Goal: Information Seeking & Learning: Learn about a topic

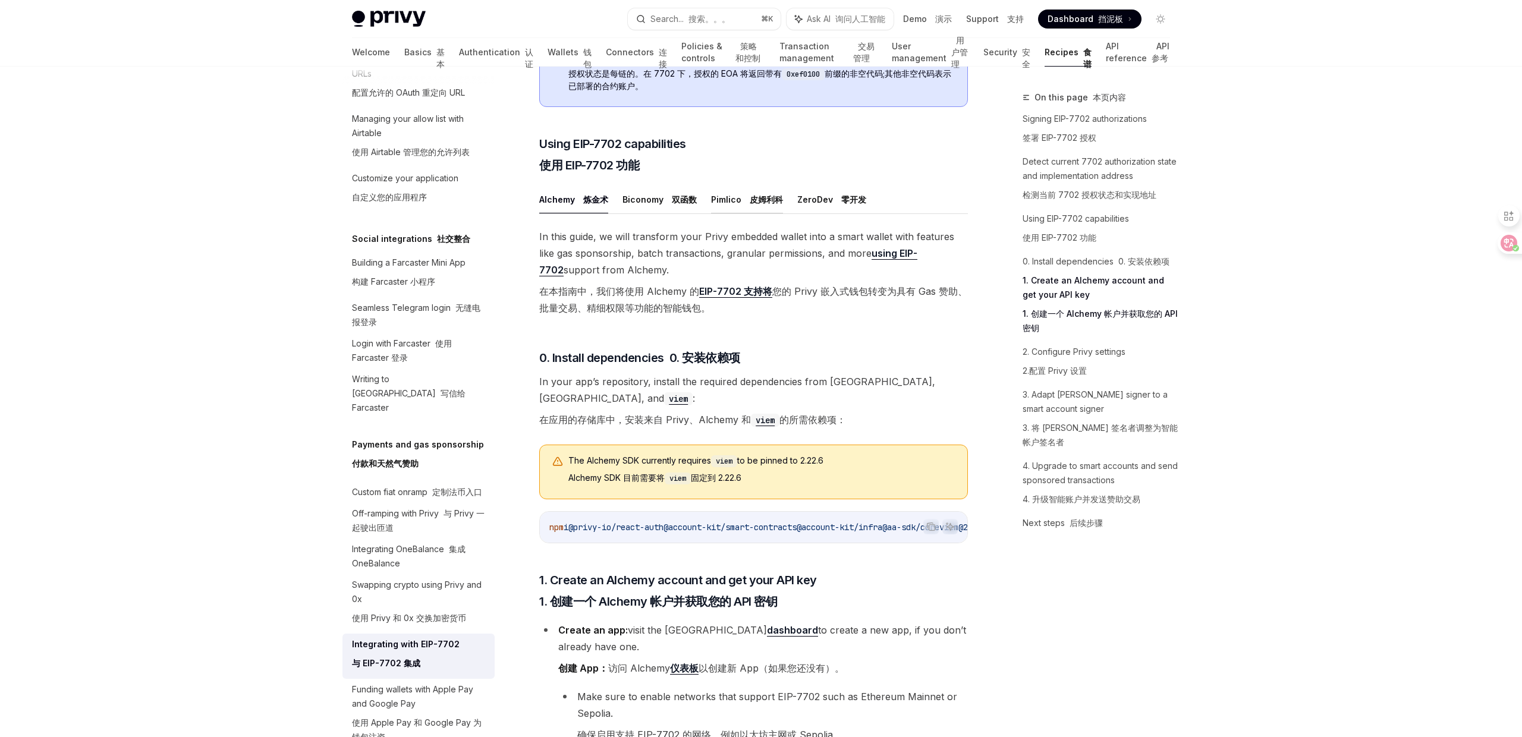
scroll to position [1129, 0]
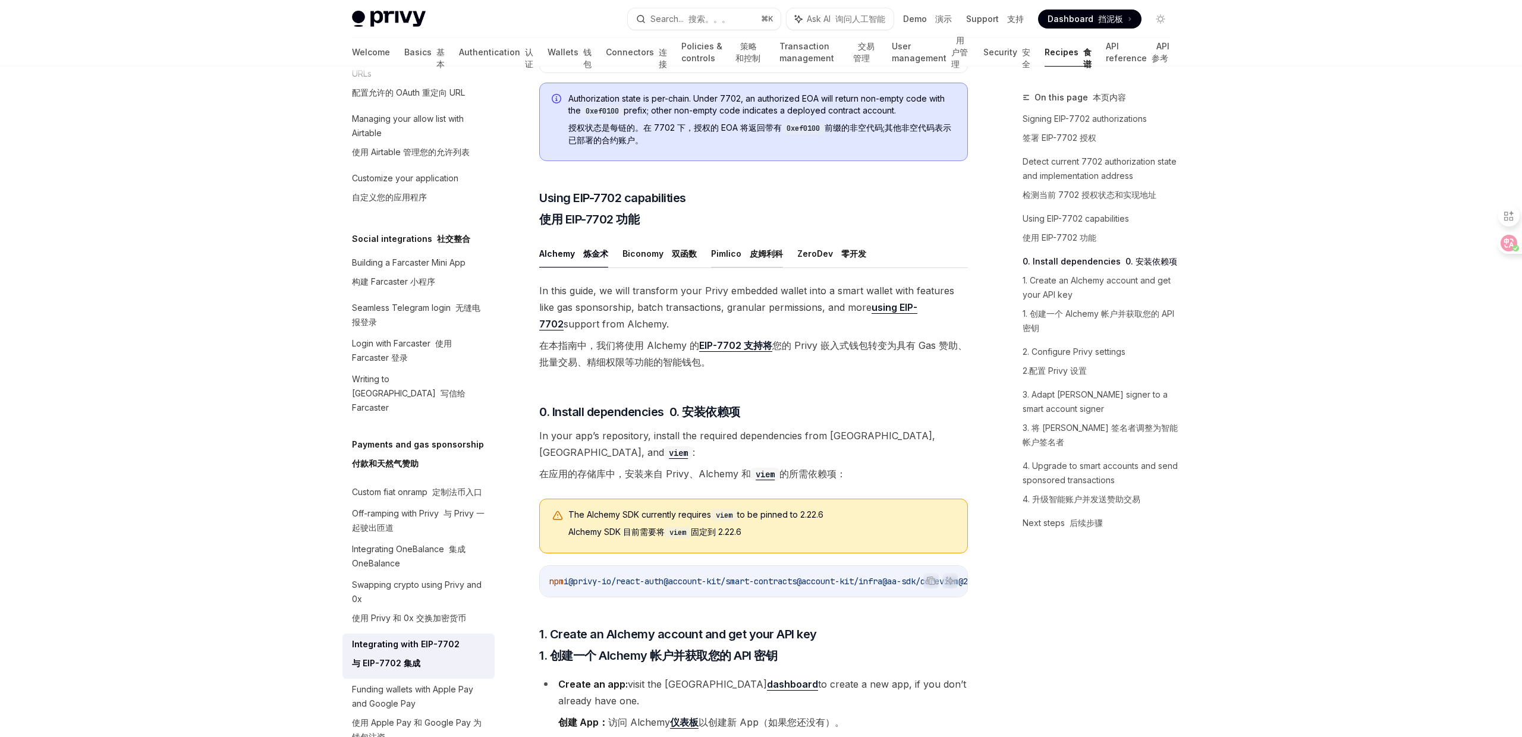
click at [751, 261] on font "皮姆利科" at bounding box center [764, 254] width 38 height 14
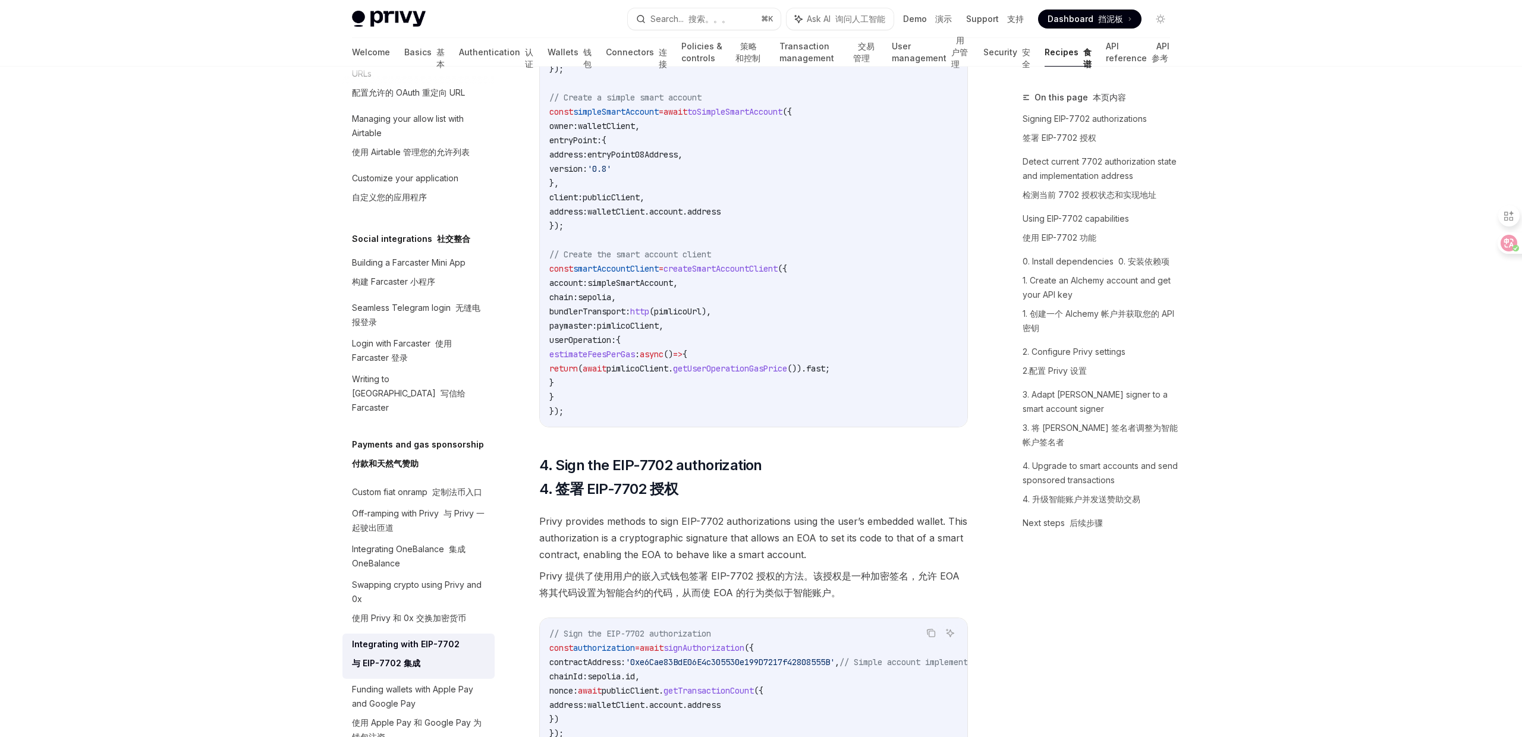
scroll to position [2775, 0]
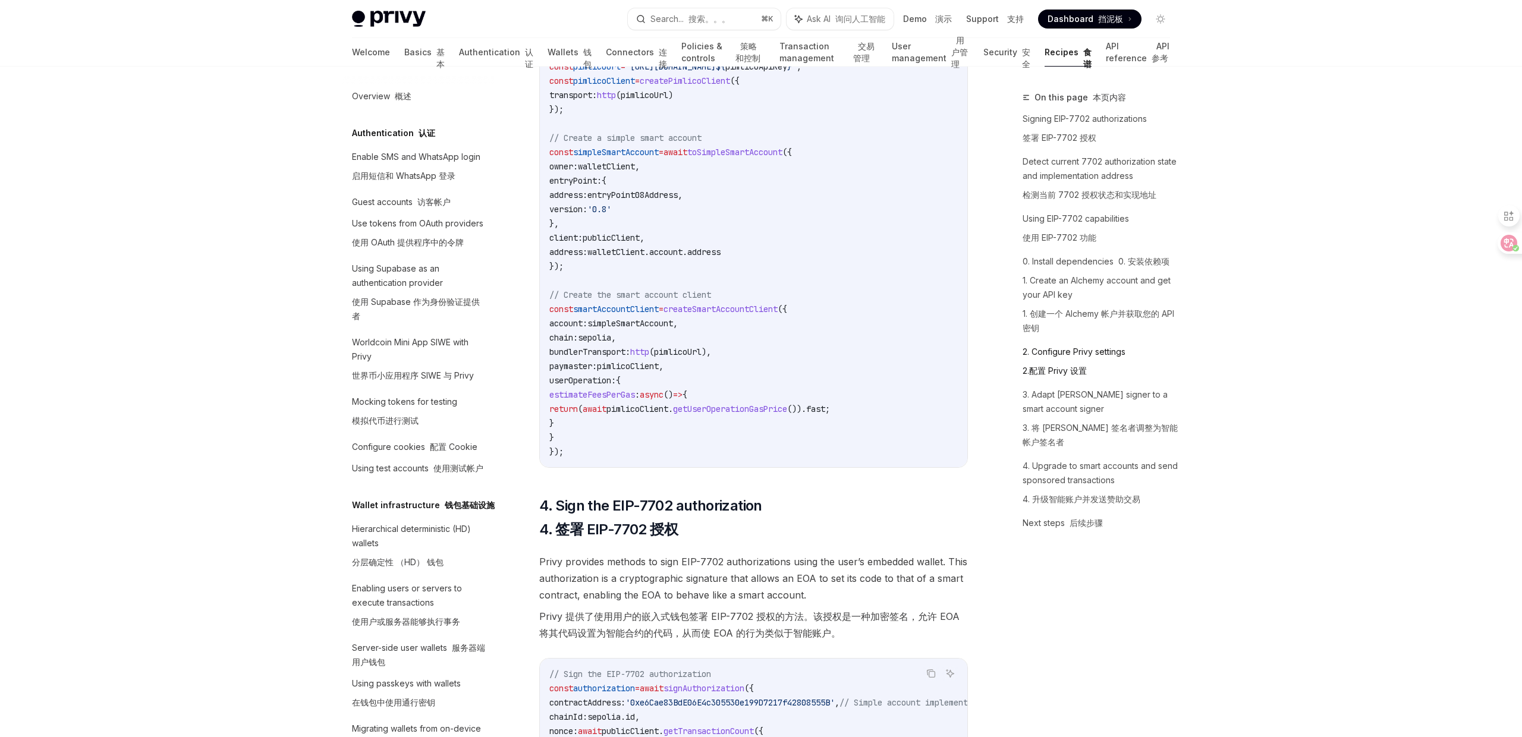
click at [1109, 347] on link "2. Configure Privy settings 2.配置 Privy 设置" at bounding box center [1100, 363] width 157 height 43
click at [1077, 368] on font "2.配置 Privy 设置" at bounding box center [1054, 371] width 64 height 10
click at [1075, 355] on link "2. Configure Privy settings 2.配置 Privy 设置" at bounding box center [1100, 363] width 157 height 43
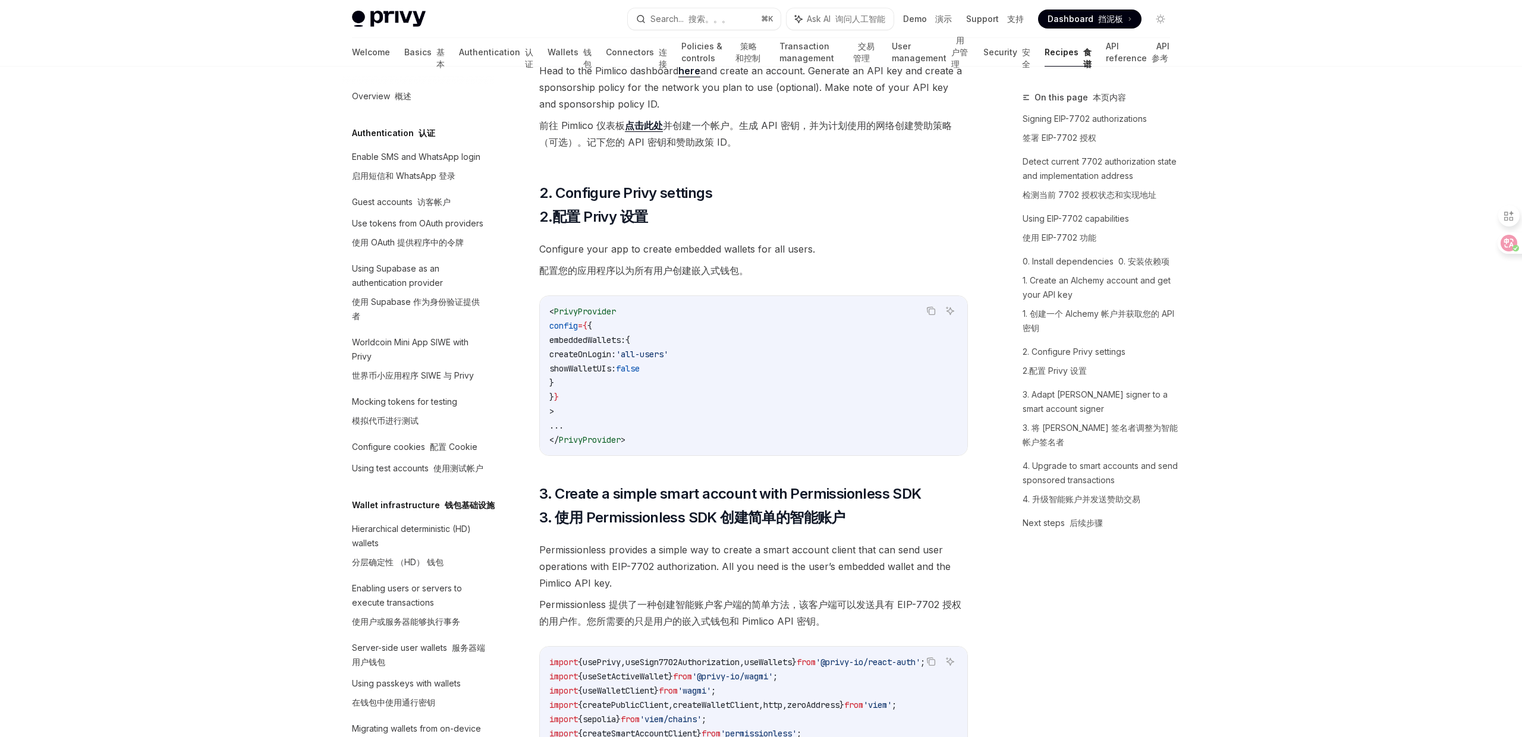
scroll to position [1731, 0]
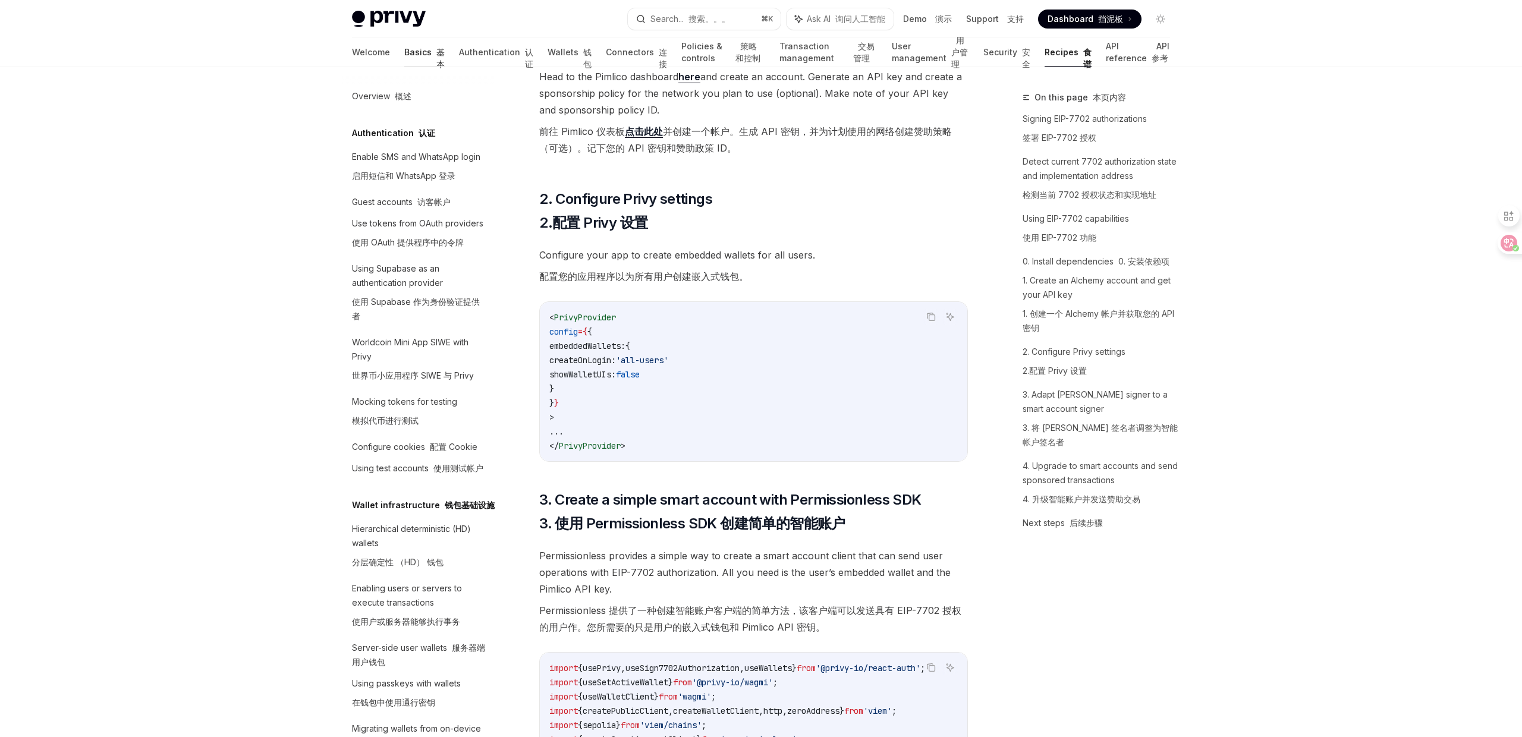
click at [404, 56] on link "Basics 基本" at bounding box center [424, 52] width 40 height 29
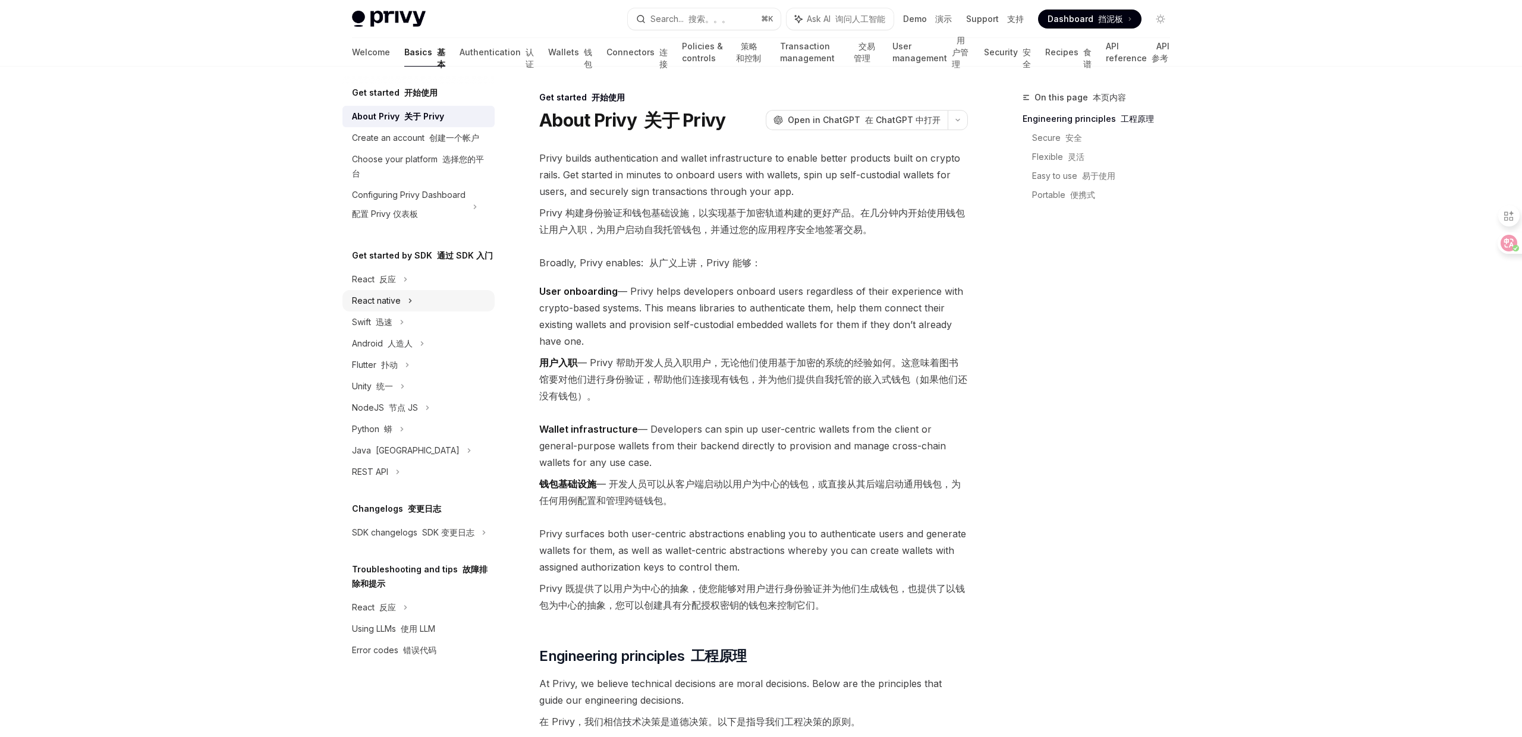
click at [409, 304] on icon at bounding box center [410, 301] width 5 height 14
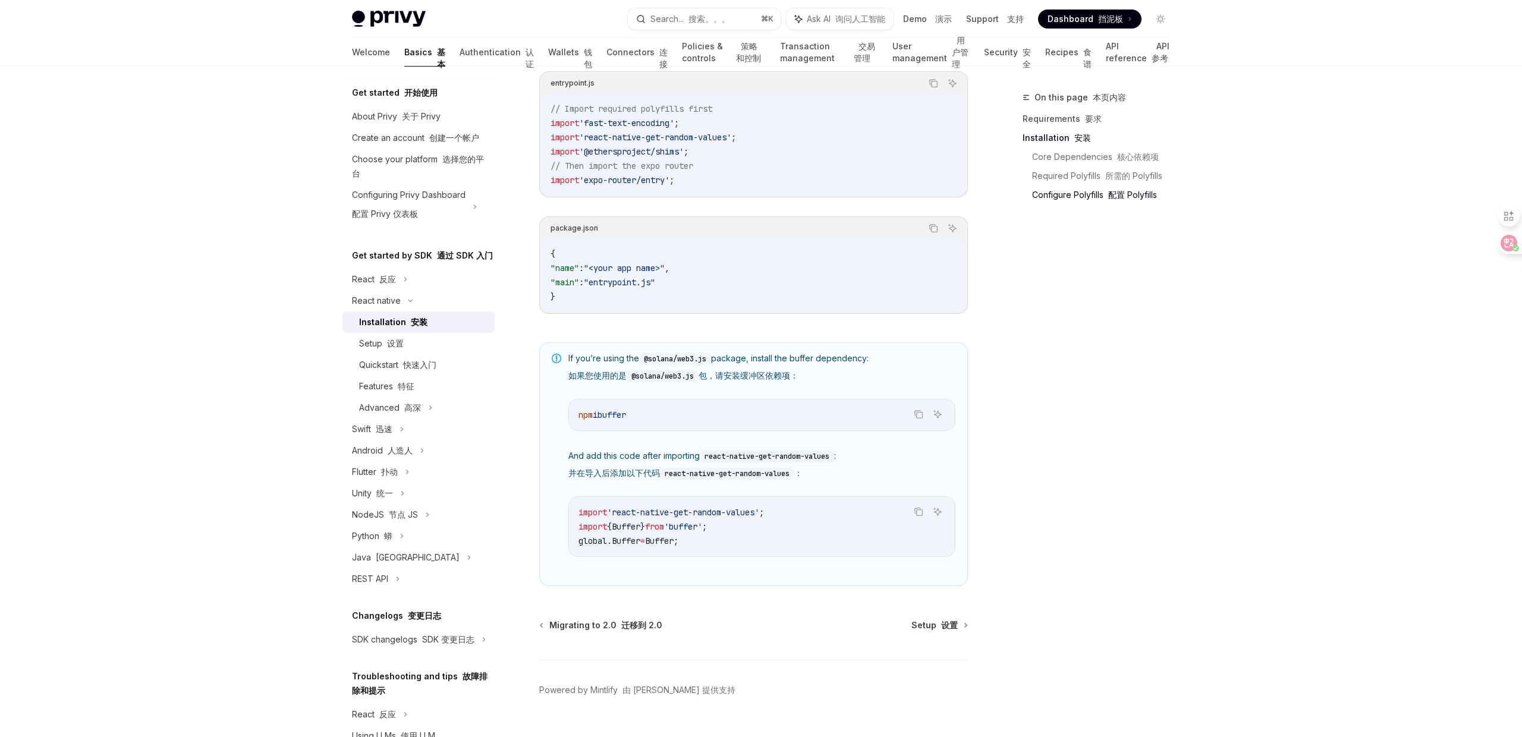
scroll to position [820, 0]
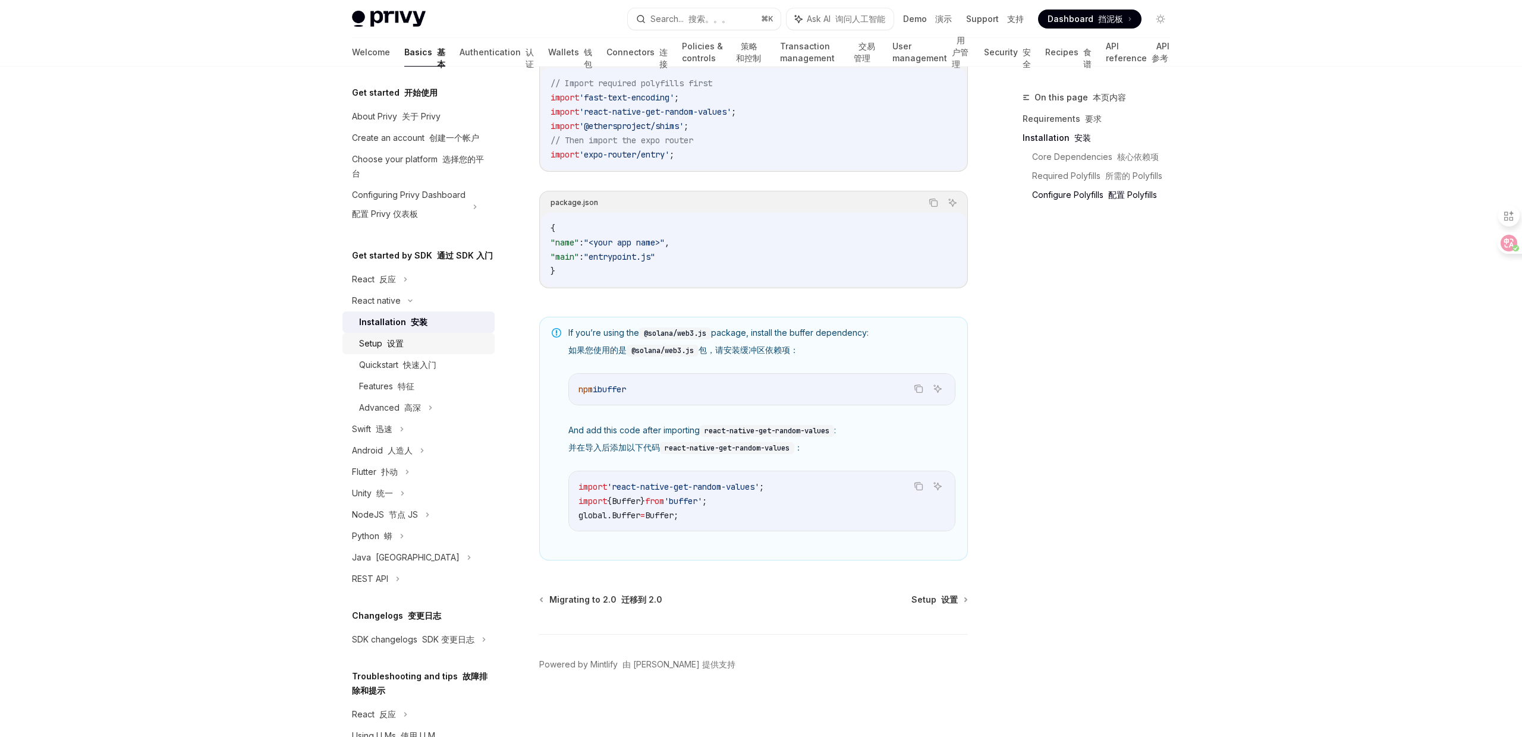
click at [423, 345] on div "Setup 设置" at bounding box center [423, 343] width 128 height 14
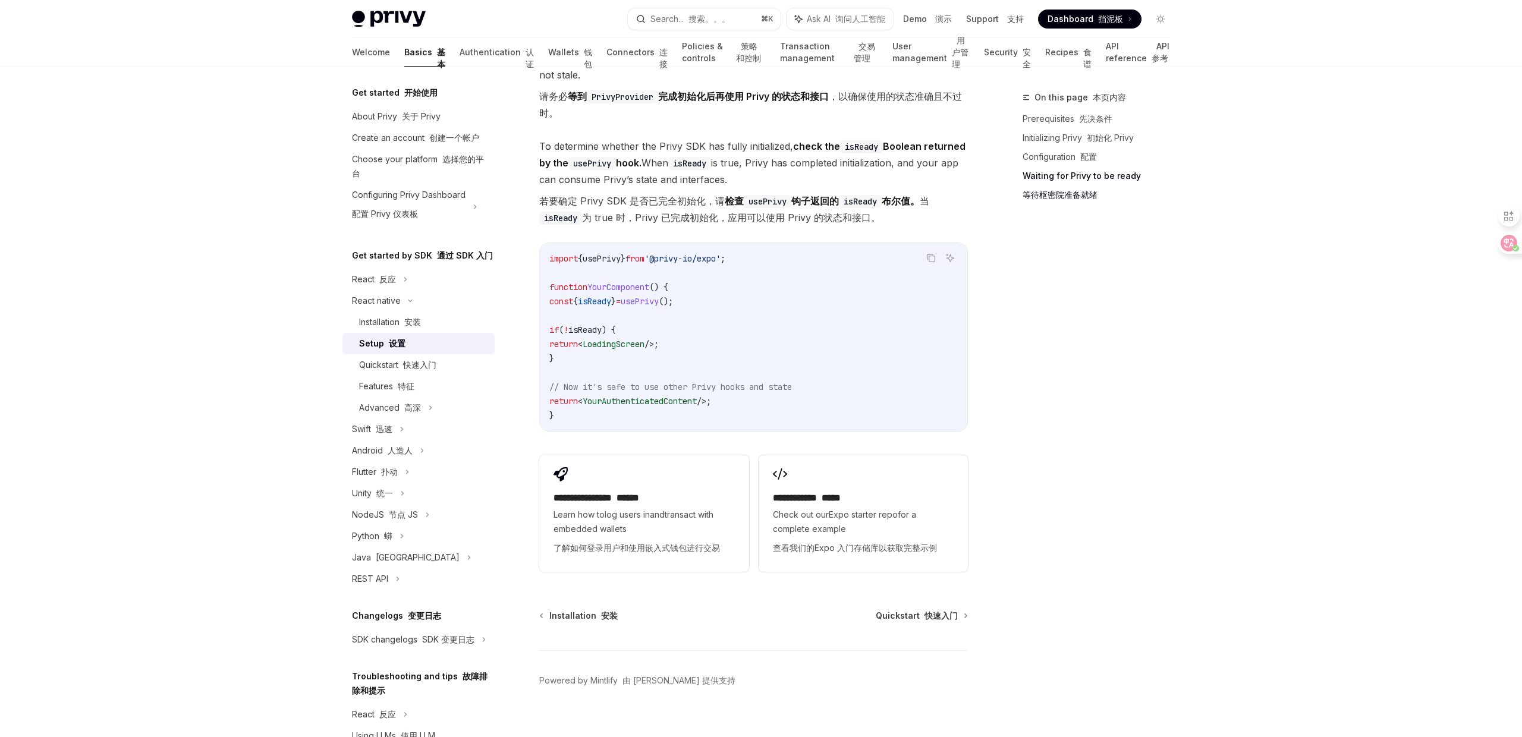
scroll to position [1365, 0]
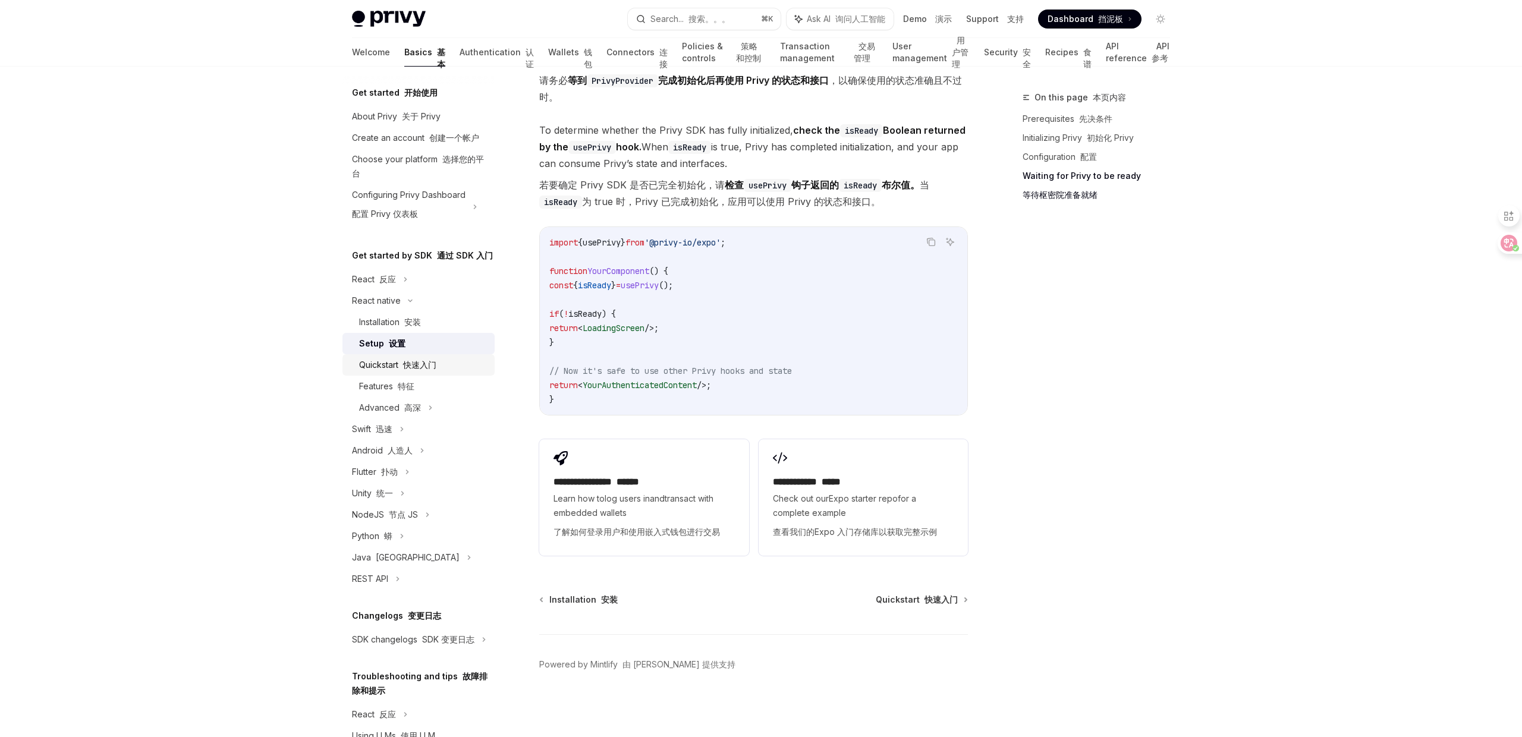
click at [410, 367] on font "快速入门" at bounding box center [419, 365] width 33 height 10
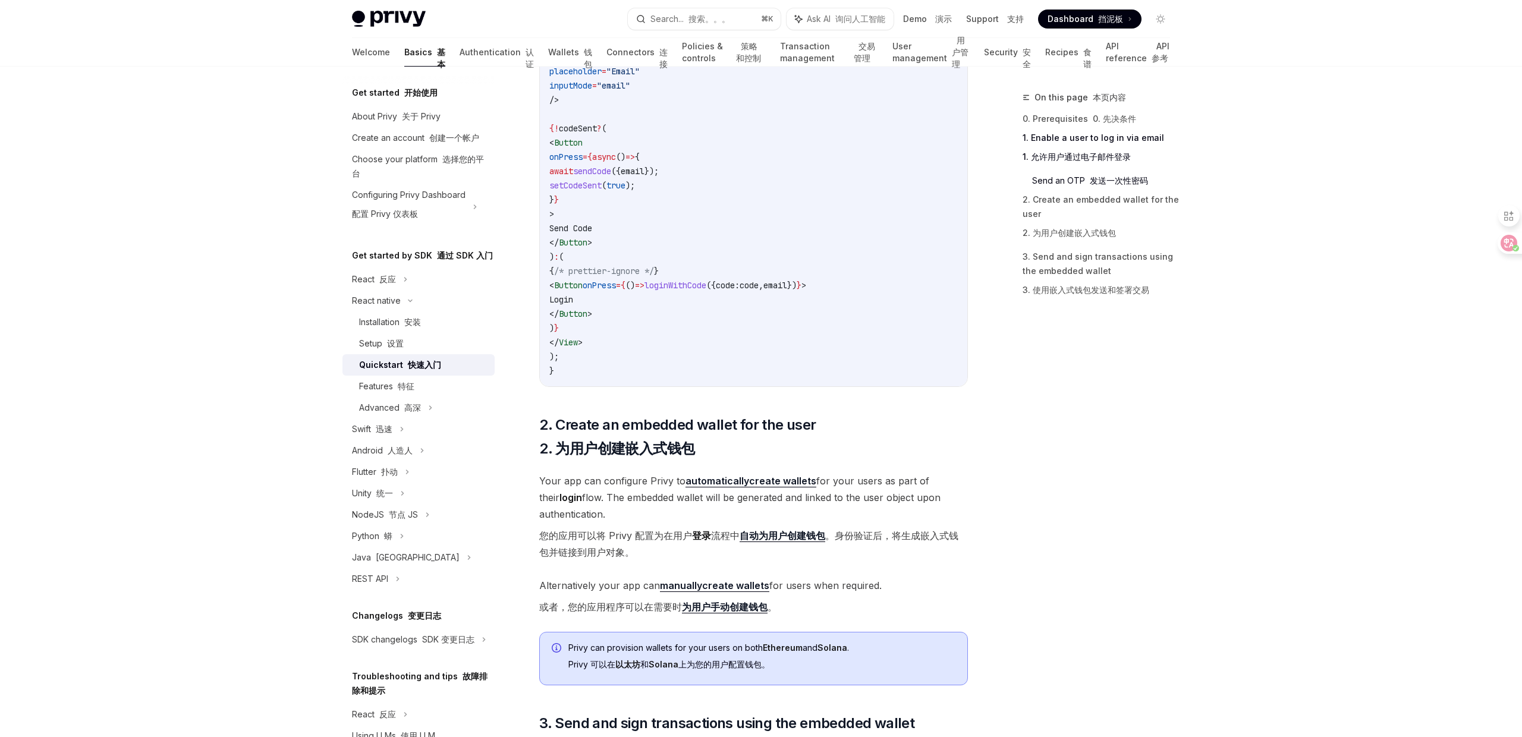
scroll to position [1269, 0]
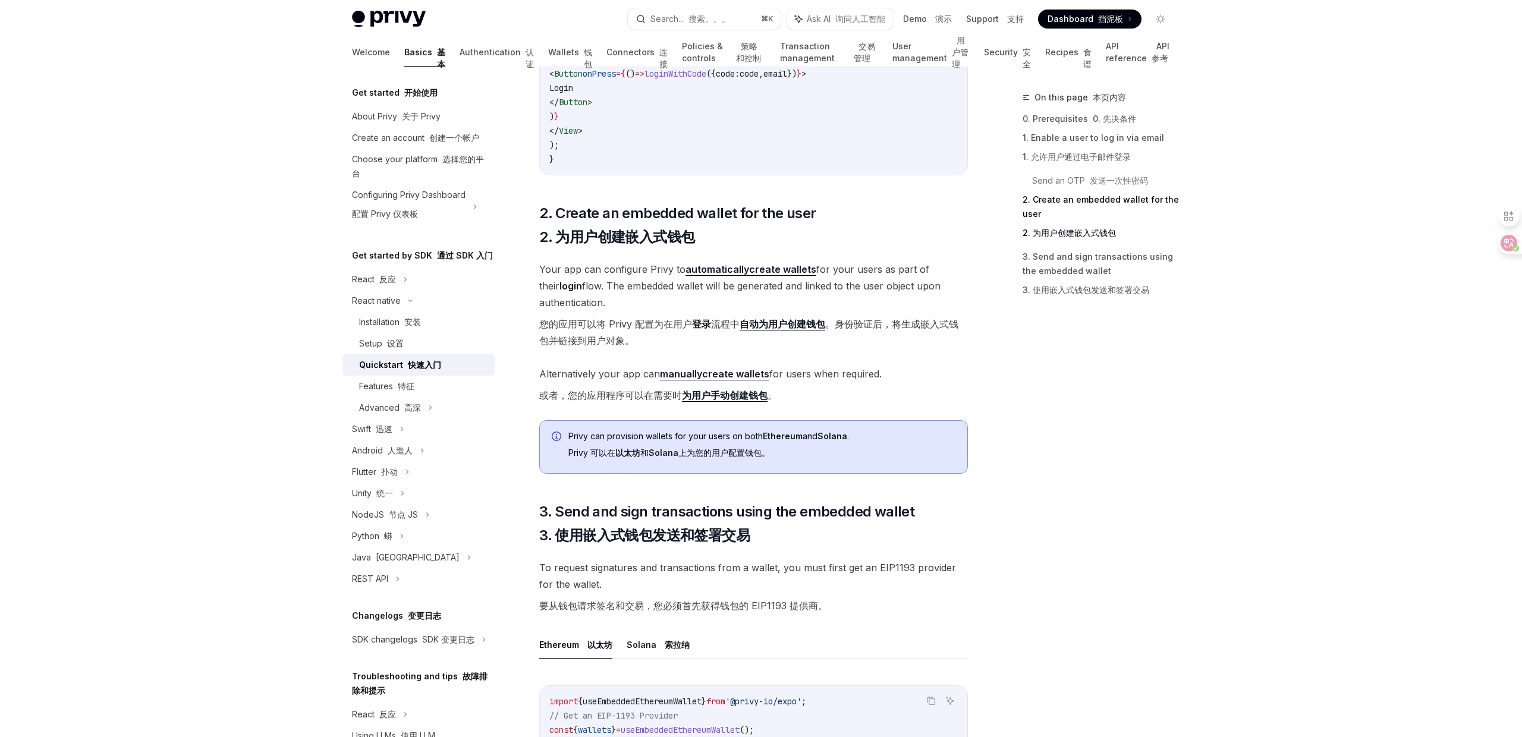
click at [780, 330] on link "自动 为用户创建钱包" at bounding box center [782, 324] width 86 height 12
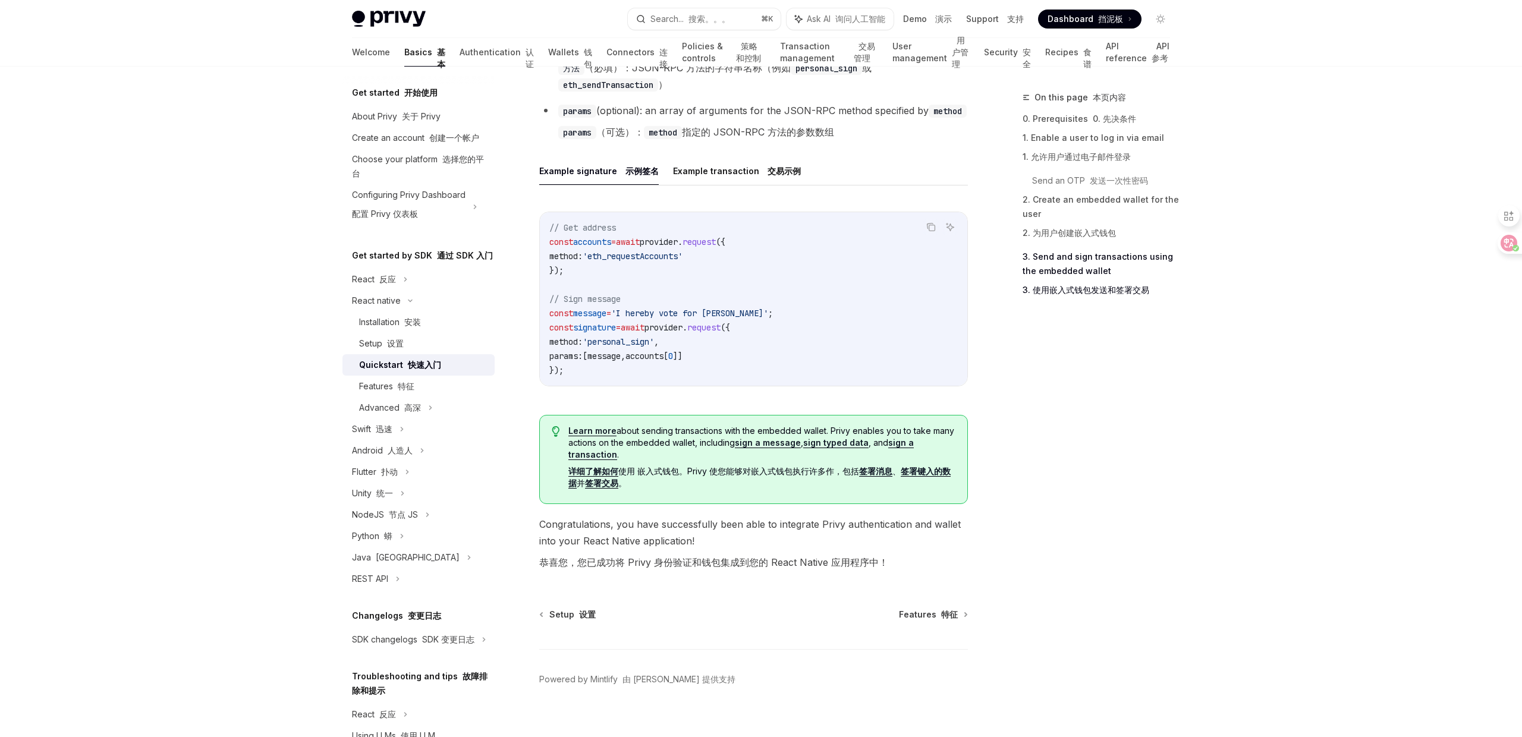
scroll to position [2187, 0]
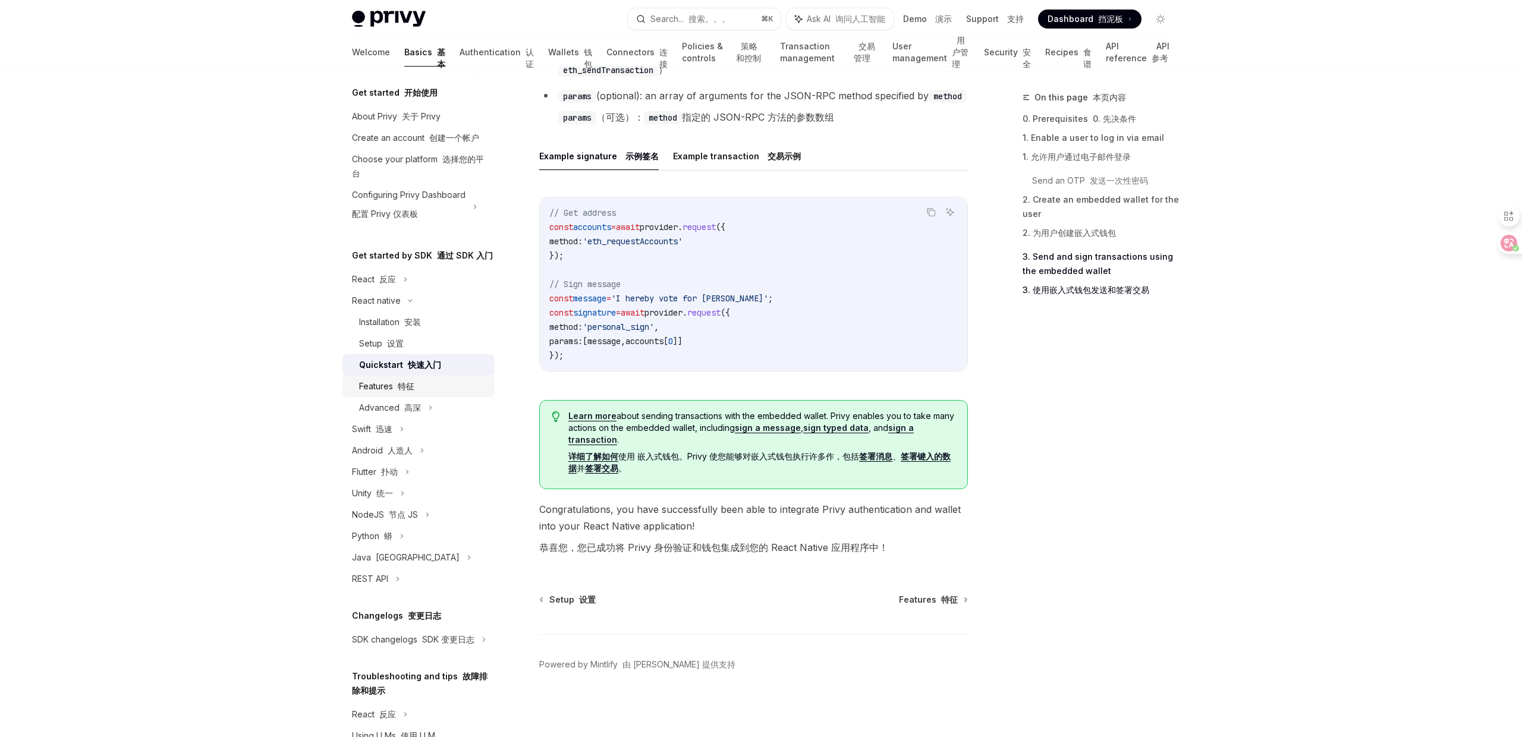
click at [439, 383] on div "Features 特征" at bounding box center [423, 386] width 128 height 14
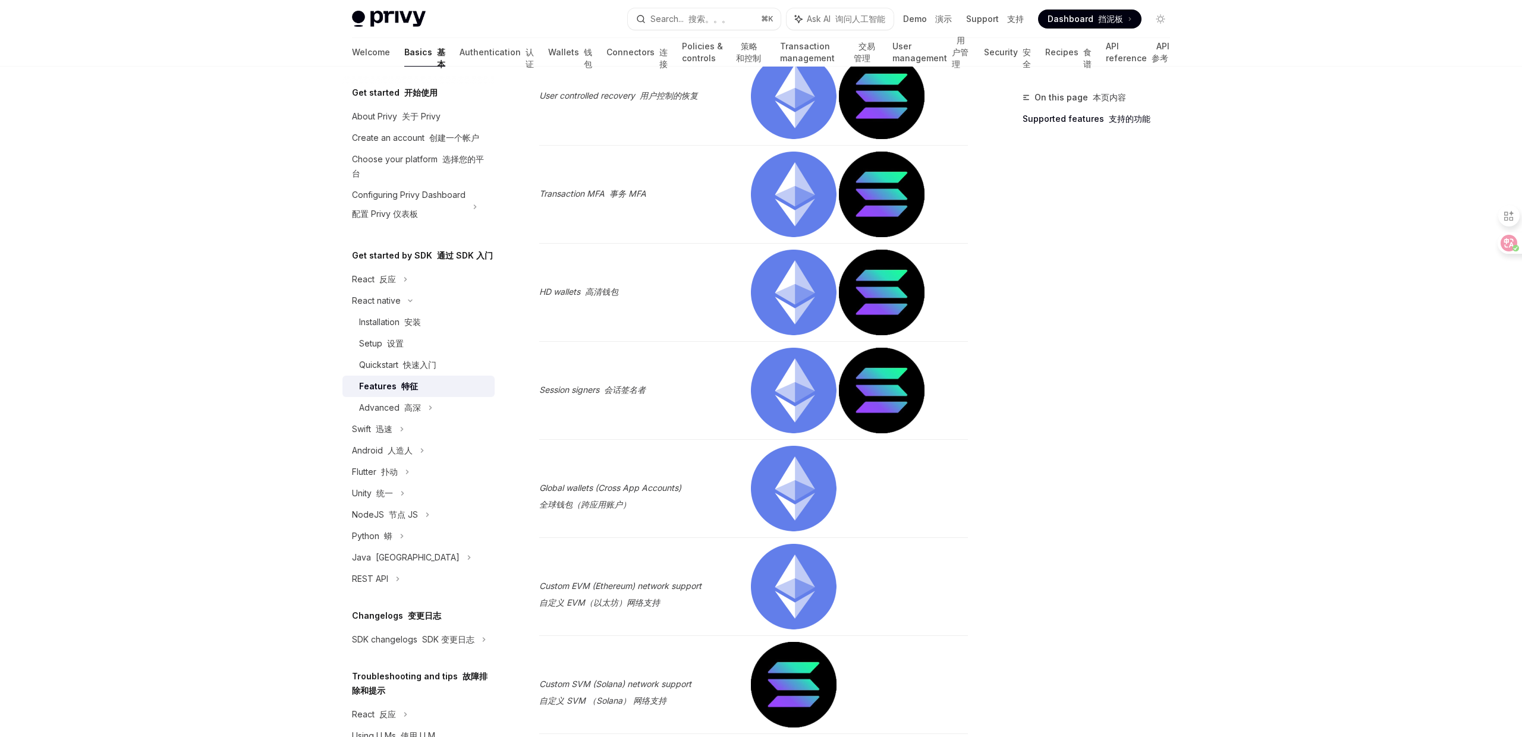
scroll to position [1407, 0]
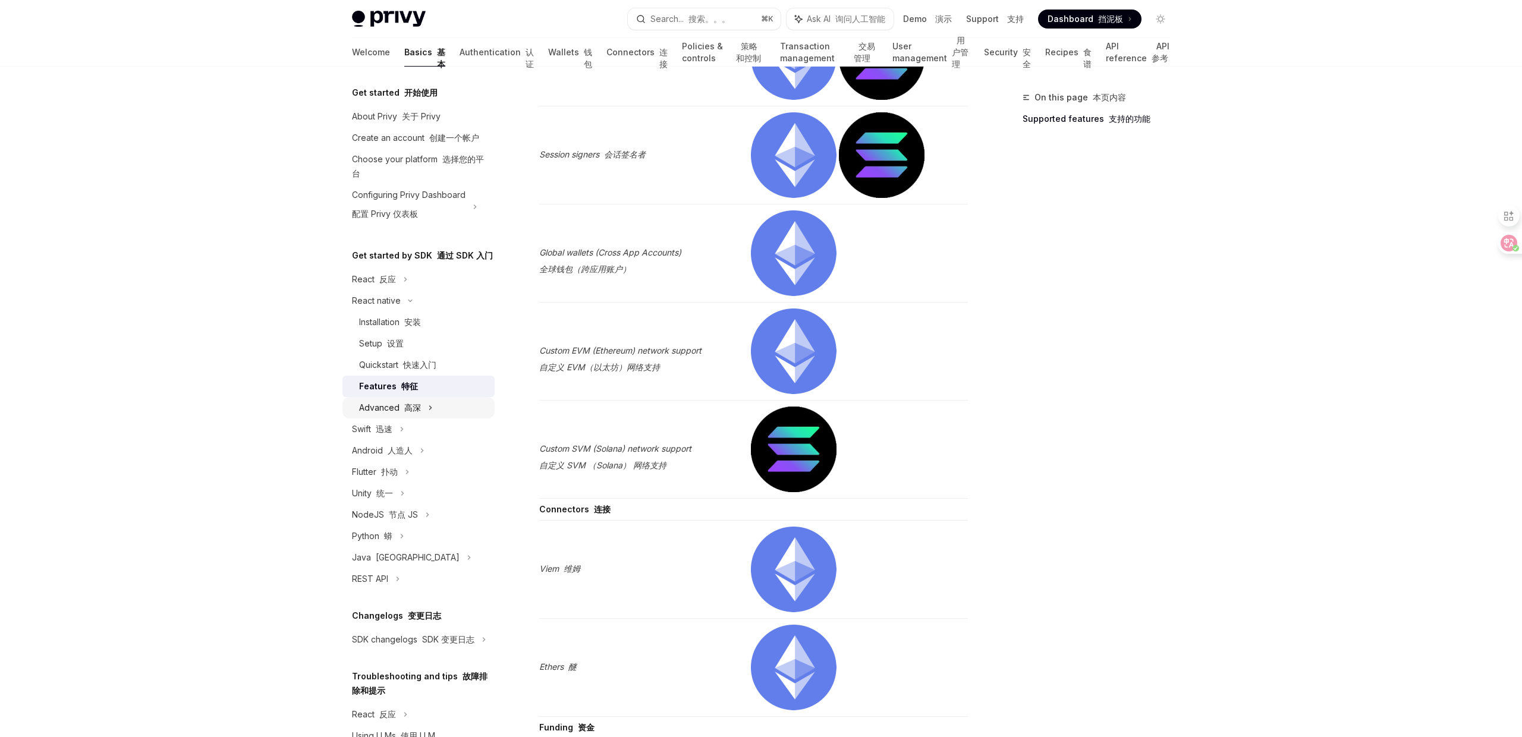
click at [426, 405] on div "Advanced 高深" at bounding box center [418, 407] width 152 height 21
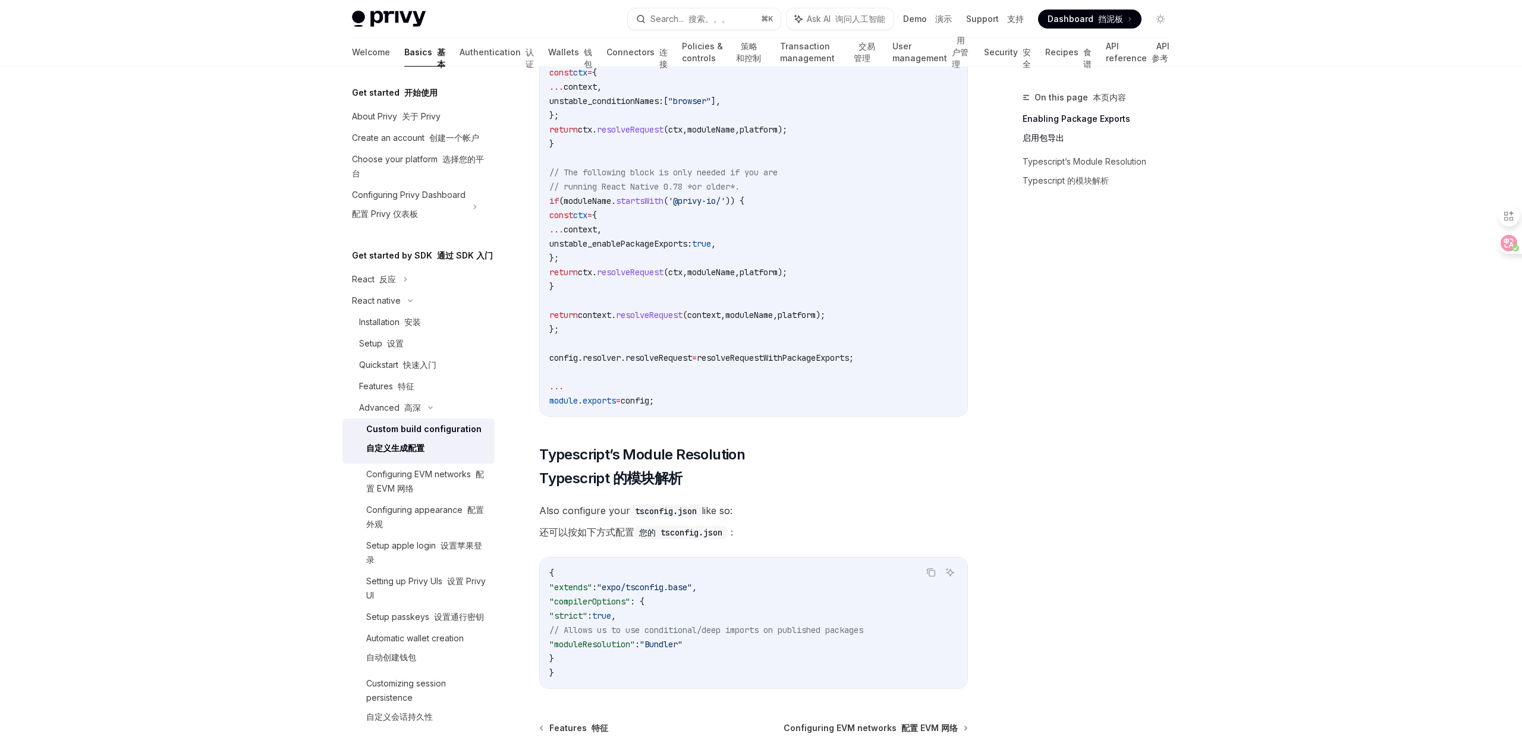
scroll to position [1182, 0]
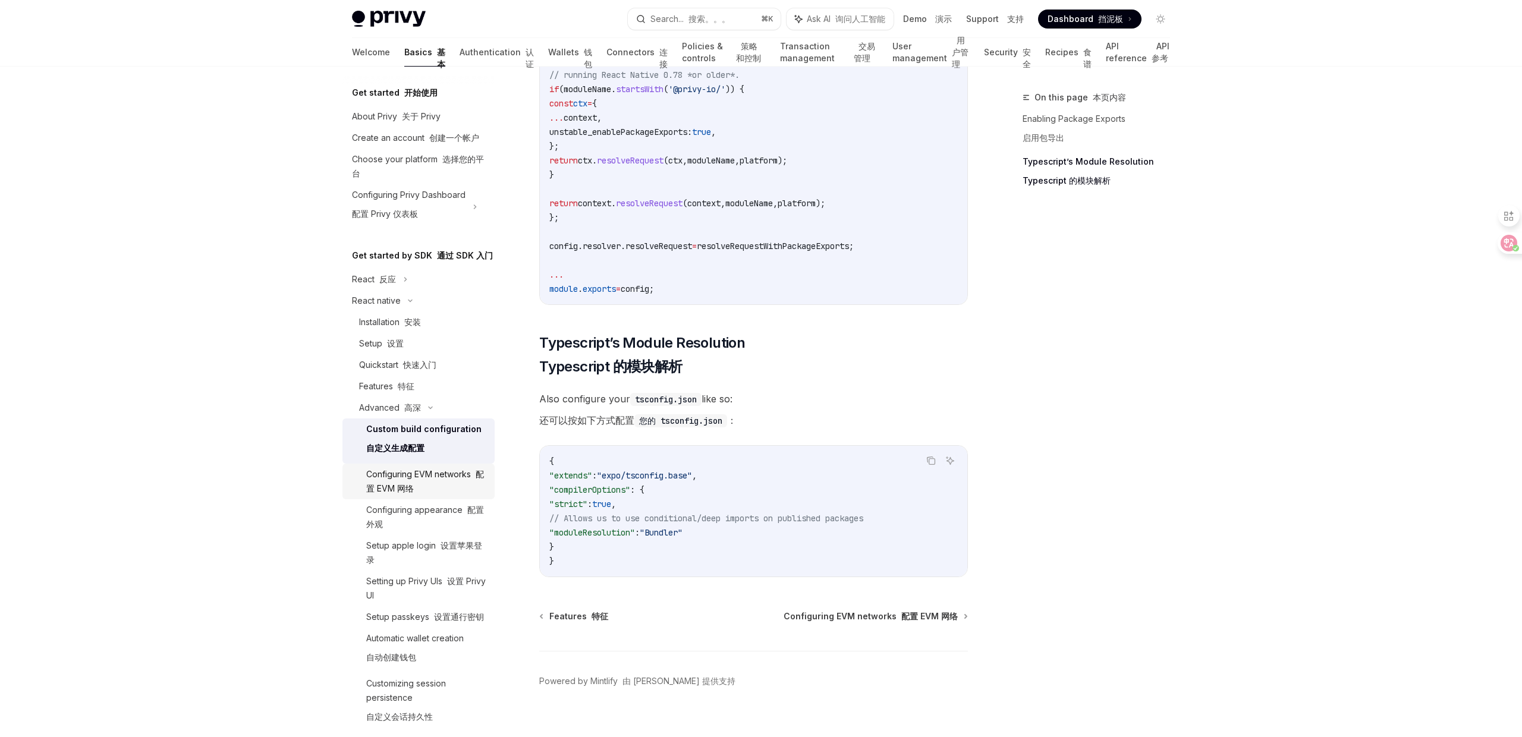
click at [464, 479] on div "Configuring EVM networks 配置 EVM 网络" at bounding box center [426, 481] width 121 height 29
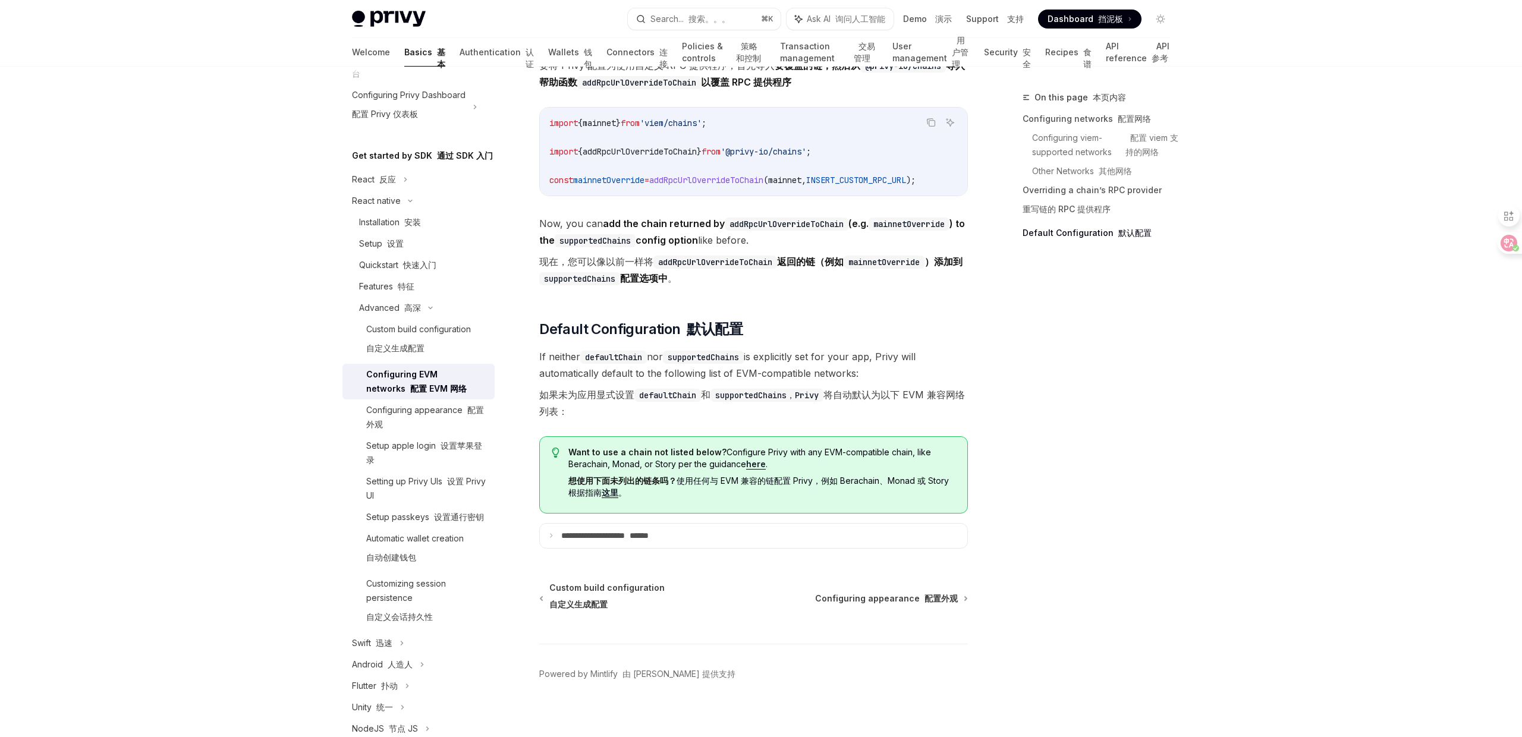
scroll to position [101, 0]
click at [442, 541] on div "Automatic wallet creation 自动创建钱包" at bounding box center [414, 549] width 97 height 38
type textarea "*"
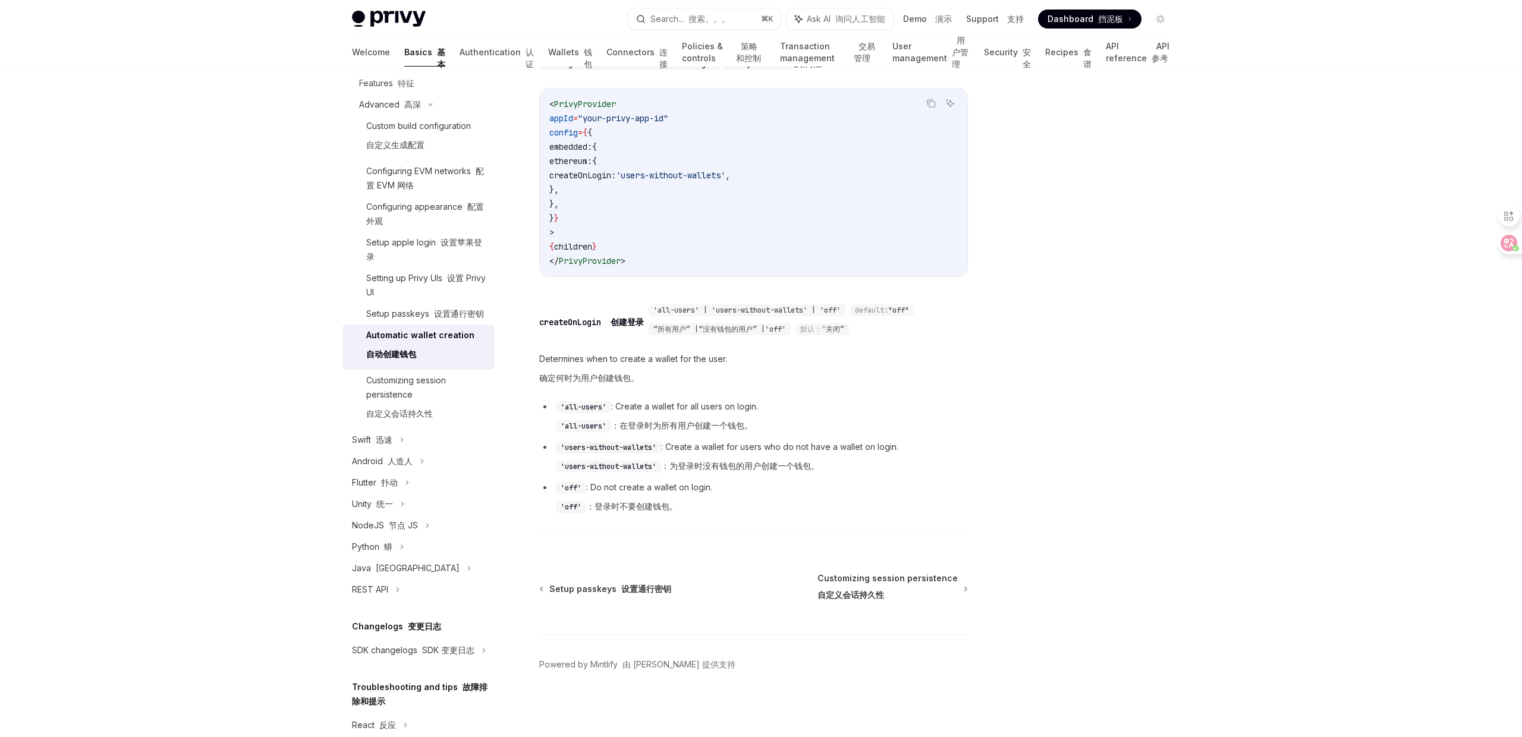
scroll to position [307, 0]
click at [1170, 125] on div at bounding box center [1089, 413] width 181 height 647
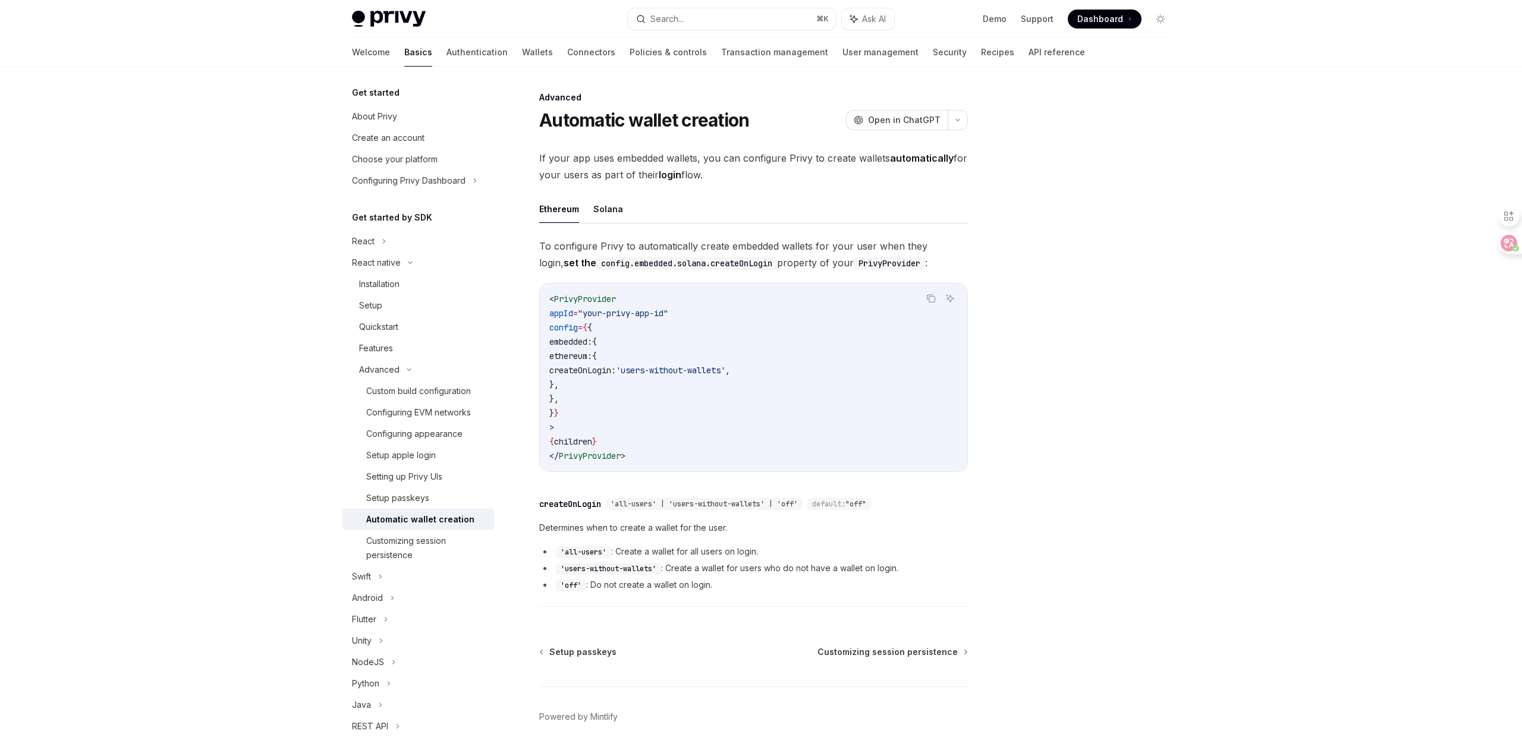
type textarea "*"
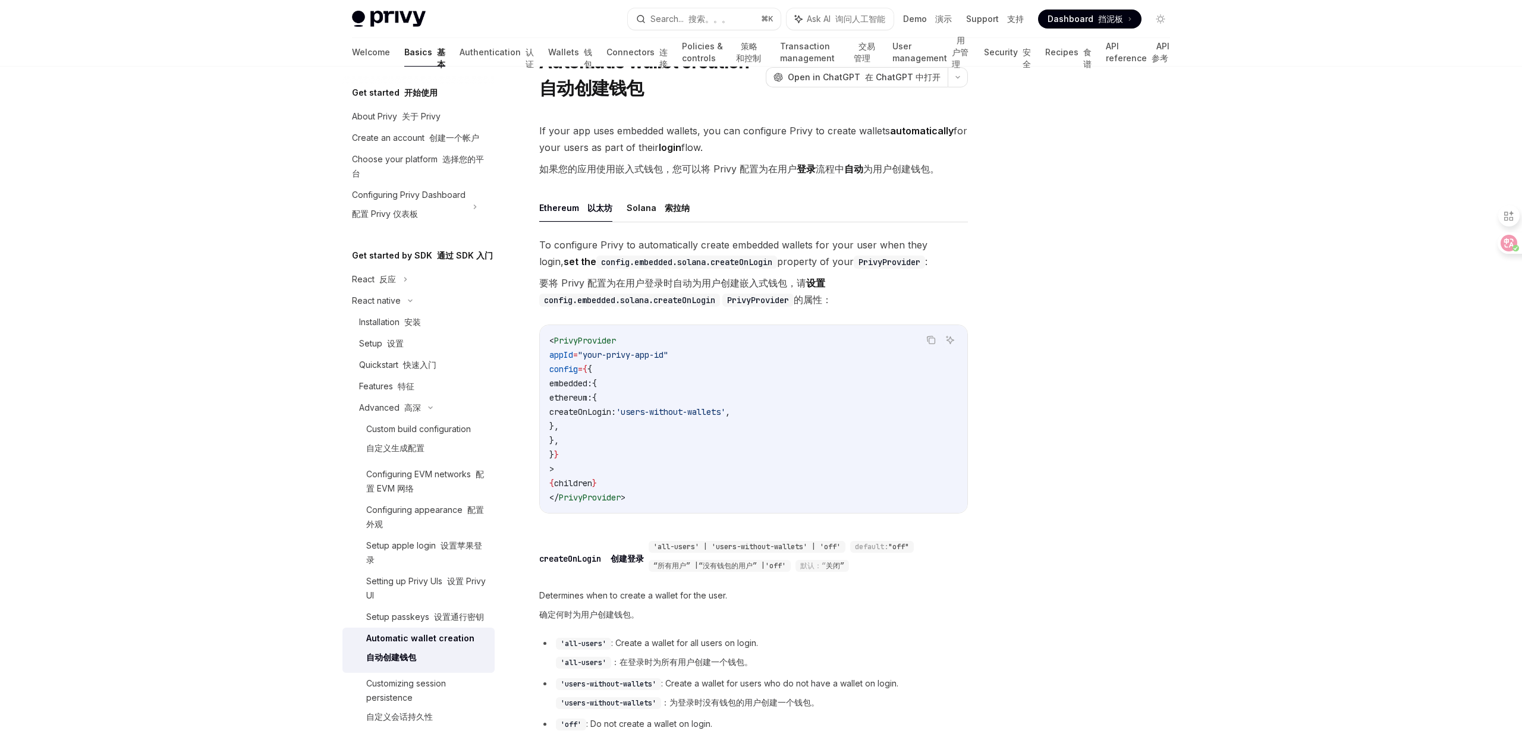
scroll to position [56, 0]
drag, startPoint x: 587, startPoint y: 388, endPoint x: 609, endPoint y: 400, distance: 25.0
click at [609, 400] on code "< PrivyProvider appId = "your-privy-app-id" config = { { embedded: { ethereum: …" at bounding box center [753, 420] width 408 height 171
drag, startPoint x: 585, startPoint y: 382, endPoint x: 631, endPoint y: 439, distance: 72.8
click at [631, 439] on code "< PrivyProvider appId = "your-privy-app-id" config = { { embedded: { ethereum: …" at bounding box center [753, 420] width 408 height 171
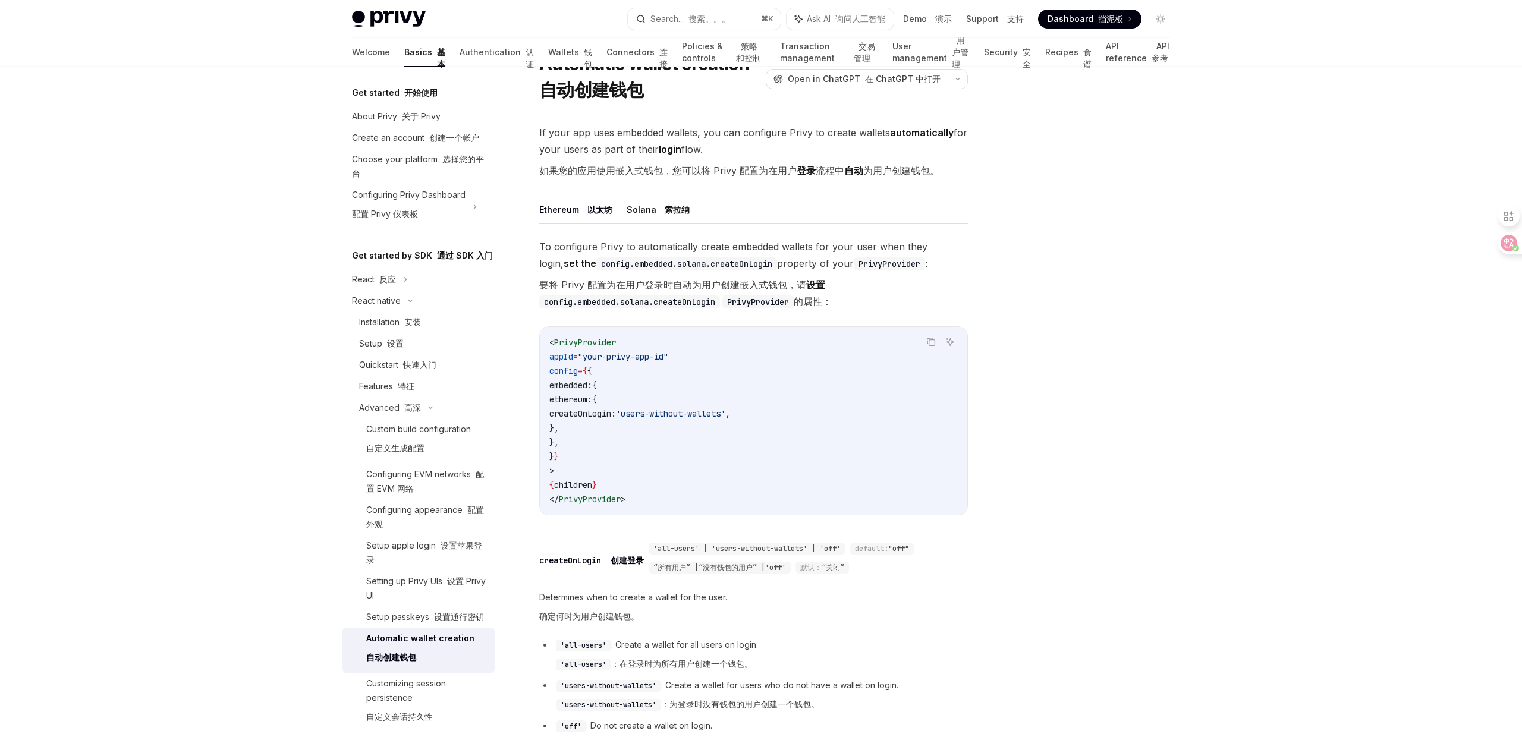
copy code "embedded: { ethereum: { createOnLogin: 'users-without-wallets' , }, },"
click at [595, 454] on code "< PrivyProvider appId = "your-privy-app-id" config = { { embedded: { ethereum: …" at bounding box center [753, 420] width 408 height 171
drag, startPoint x: 606, startPoint y: 455, endPoint x: 540, endPoint y: 376, distance: 103.0
click at [540, 376] on div "< PrivyProvider appId = "your-privy-app-id" config = { { embedded: { ethereum: …" at bounding box center [753, 421] width 427 height 188
copy code "config = { { embedded: { ethereum: { createOnLogin: 'users-without-wallets' , }…"
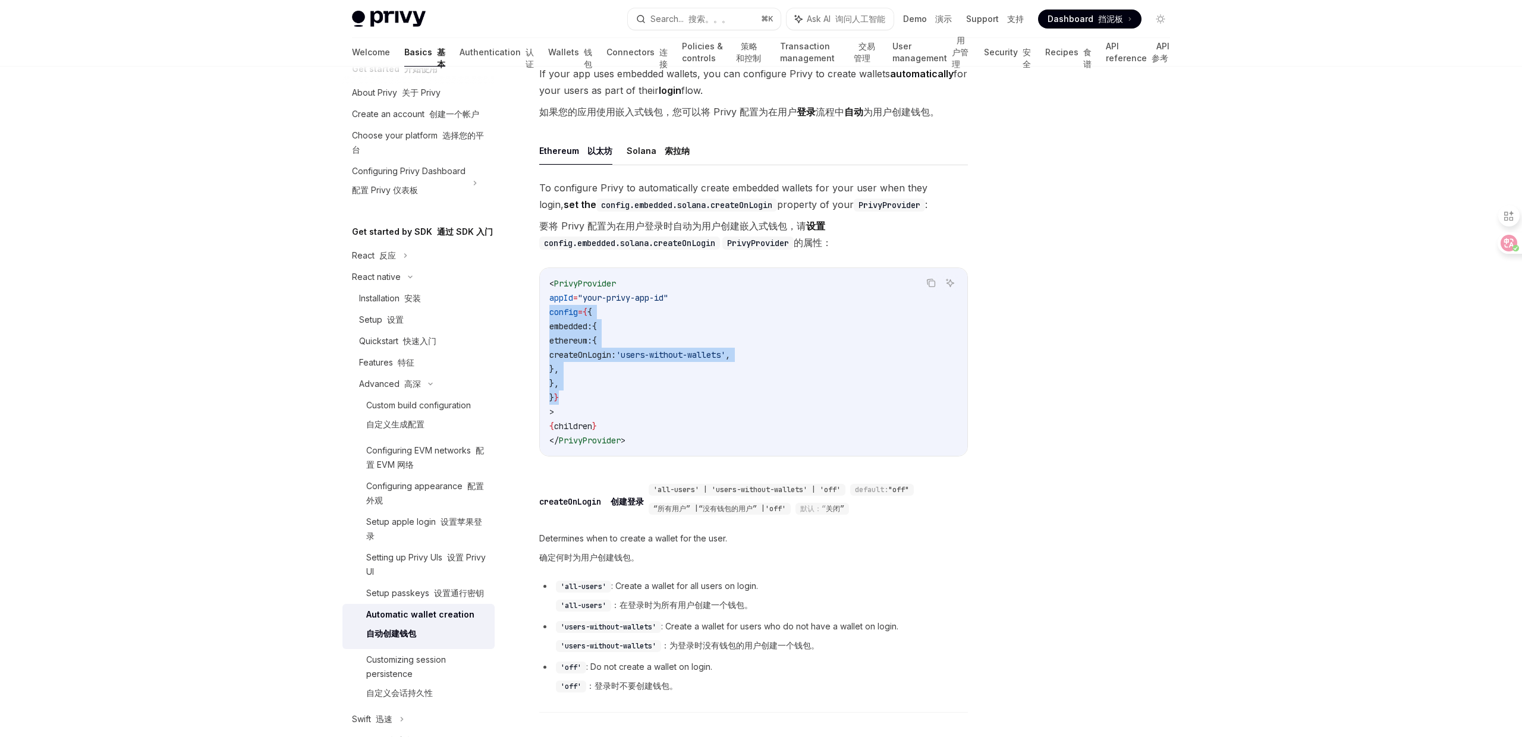
scroll to position [0, 0]
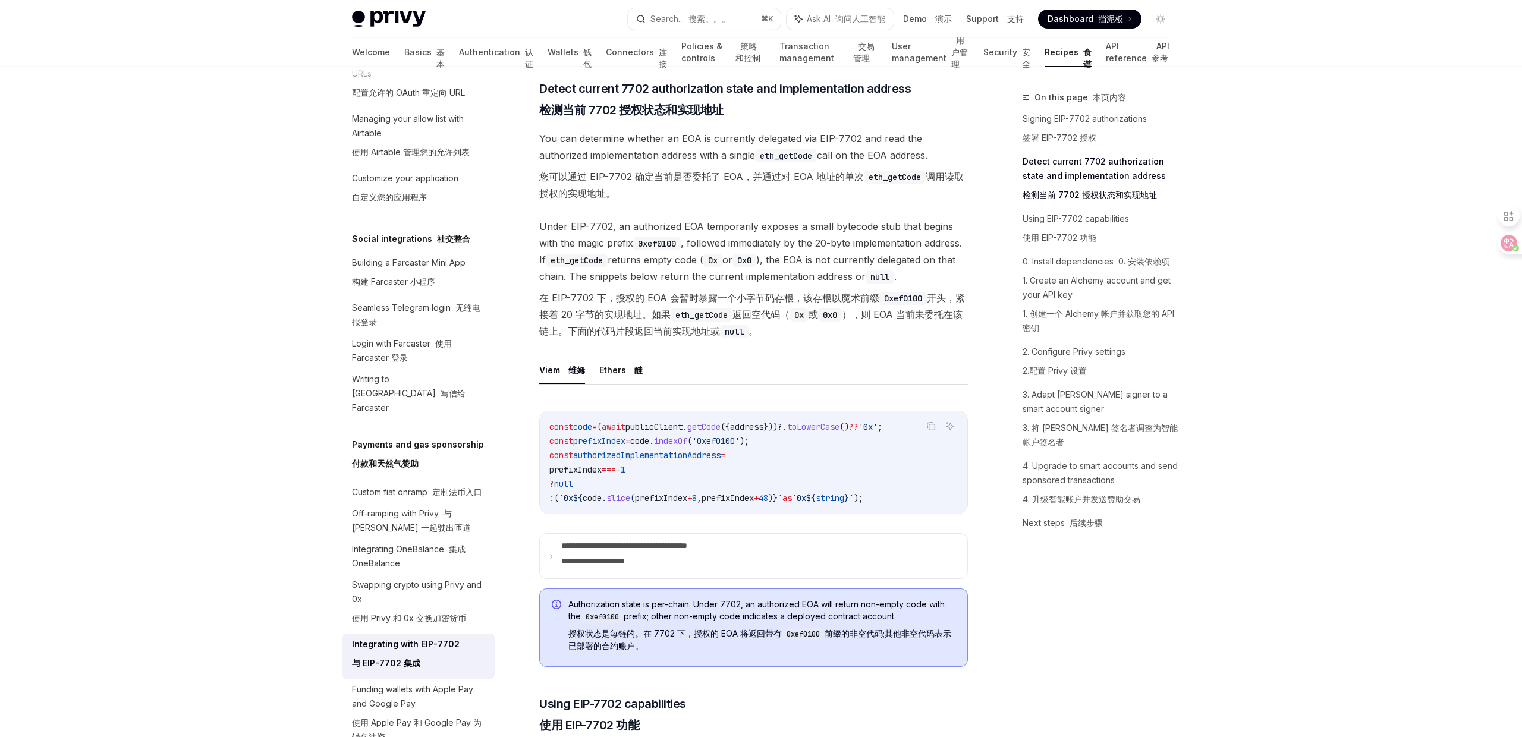
scroll to position [630, 0]
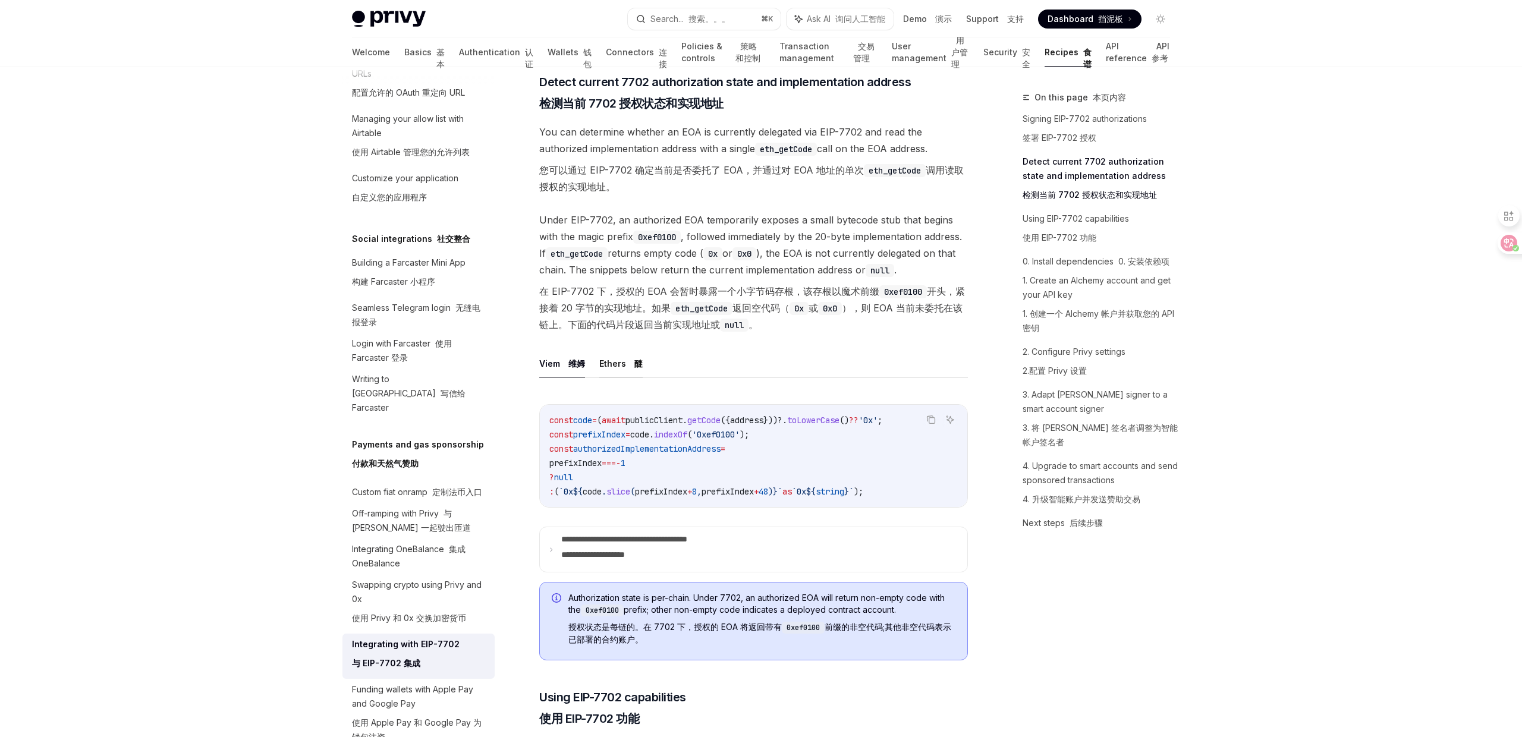
click at [624, 377] on button "Ethers 醚" at bounding box center [620, 364] width 43 height 28
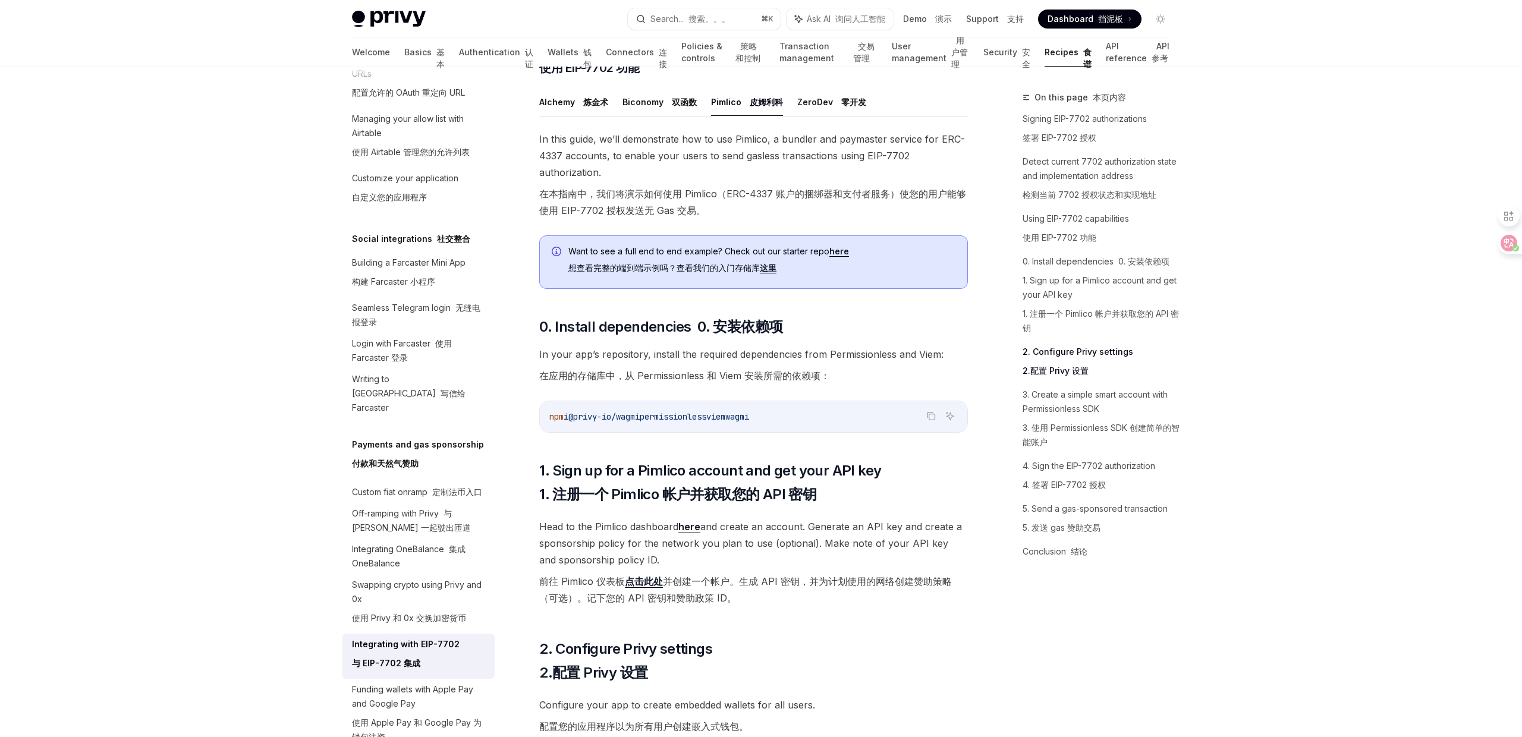
scroll to position [1286, 0]
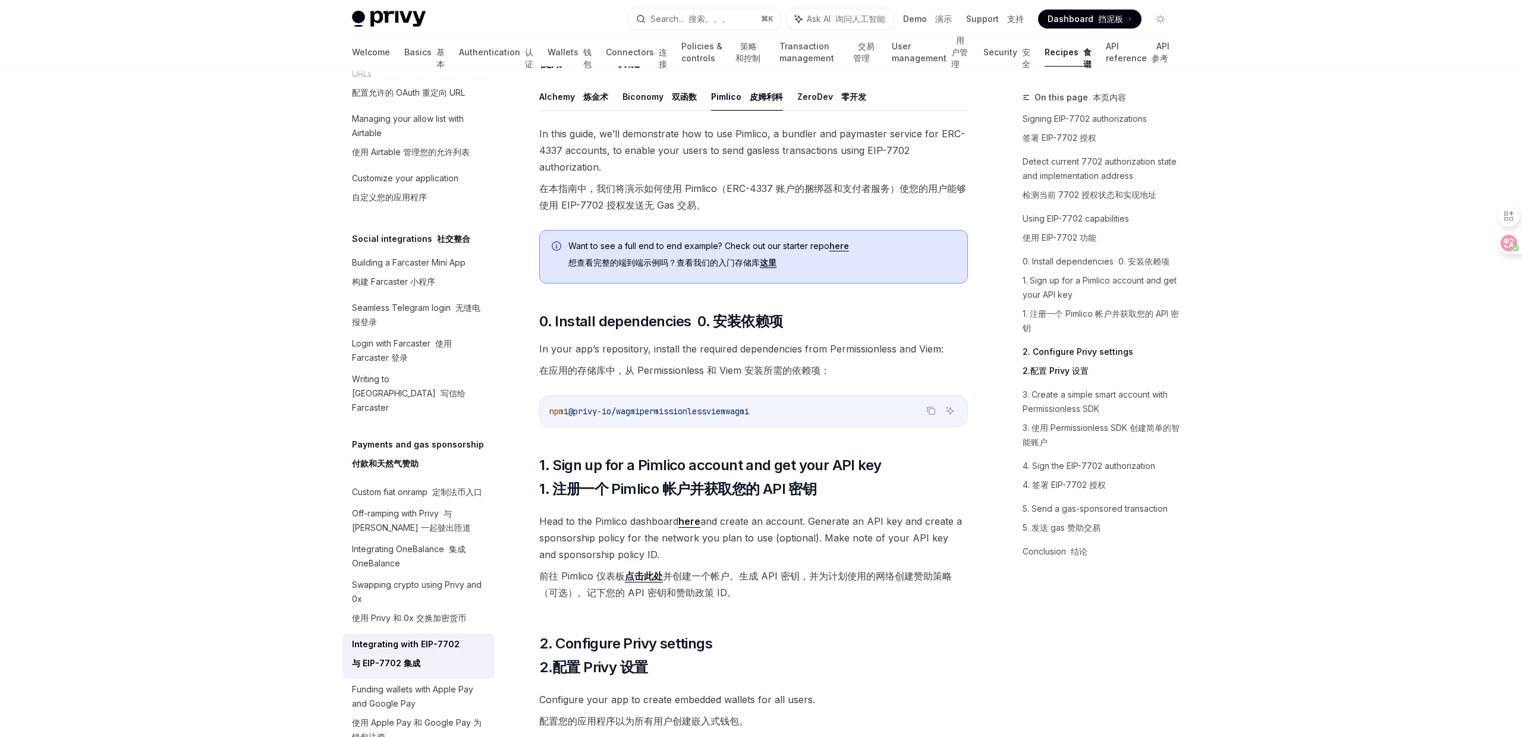
click at [749, 417] on span "wagmi" at bounding box center [737, 411] width 24 height 11
copy span "wagmi"
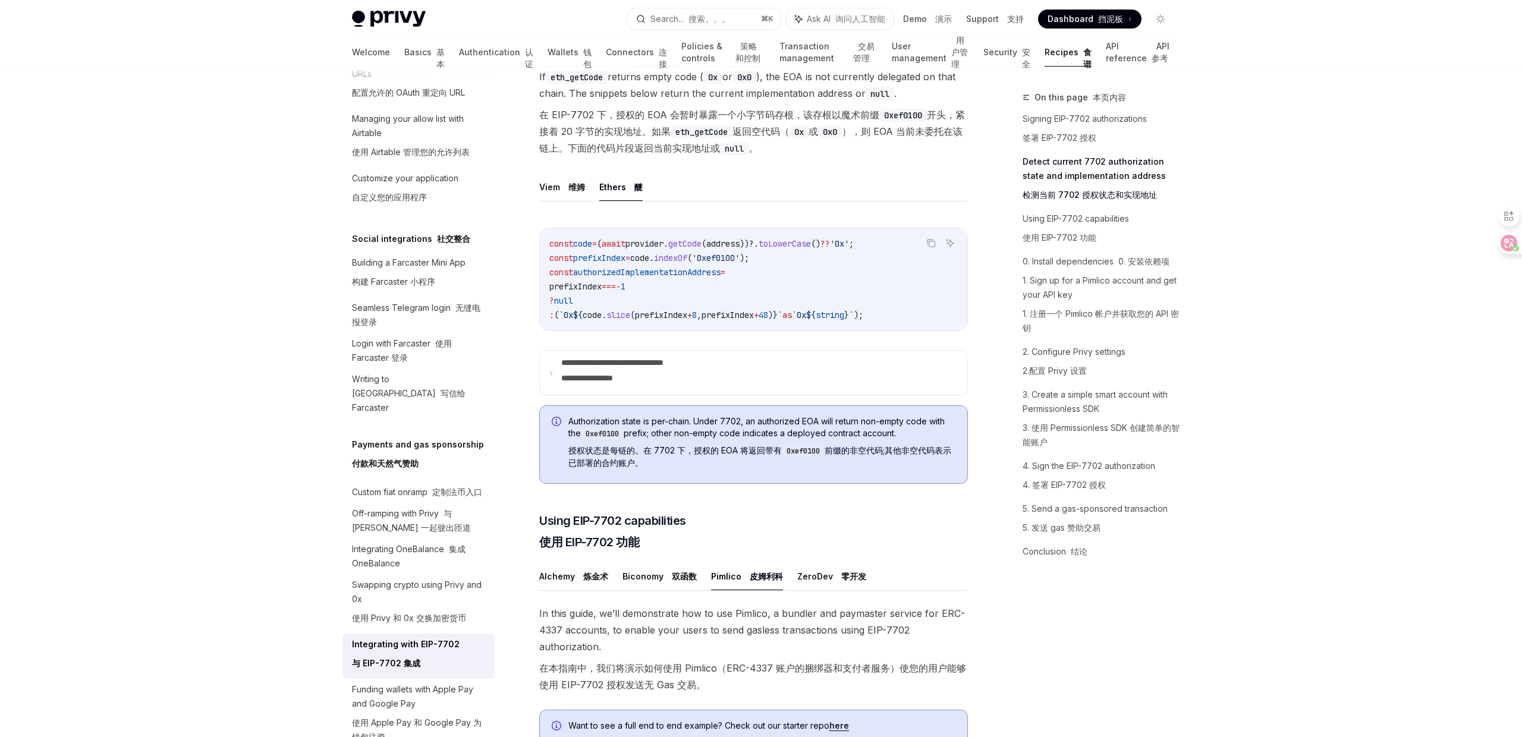
scroll to position [805, 0]
click at [563, 193] on font at bounding box center [565, 188] width 5 height 10
type textarea "*"
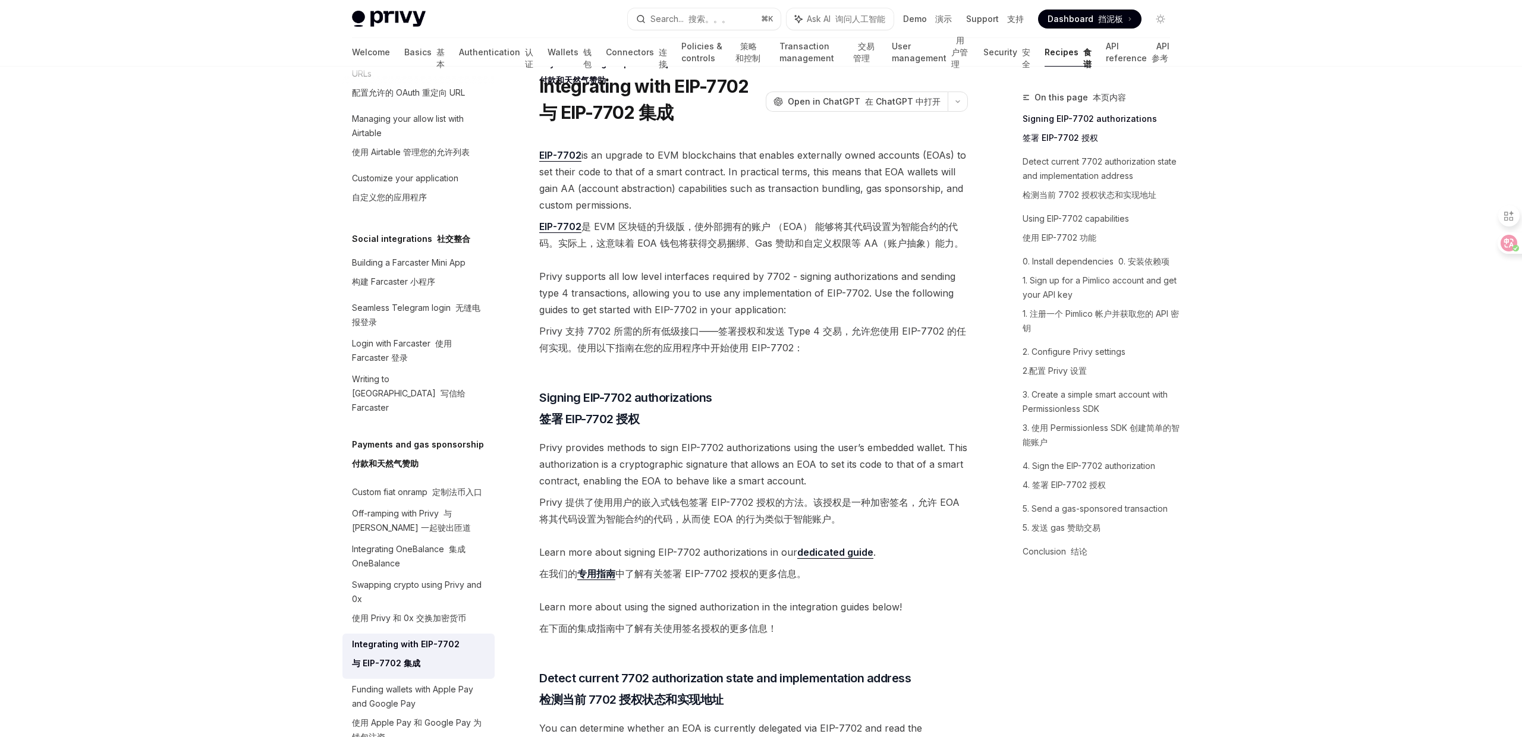
scroll to position [37, 0]
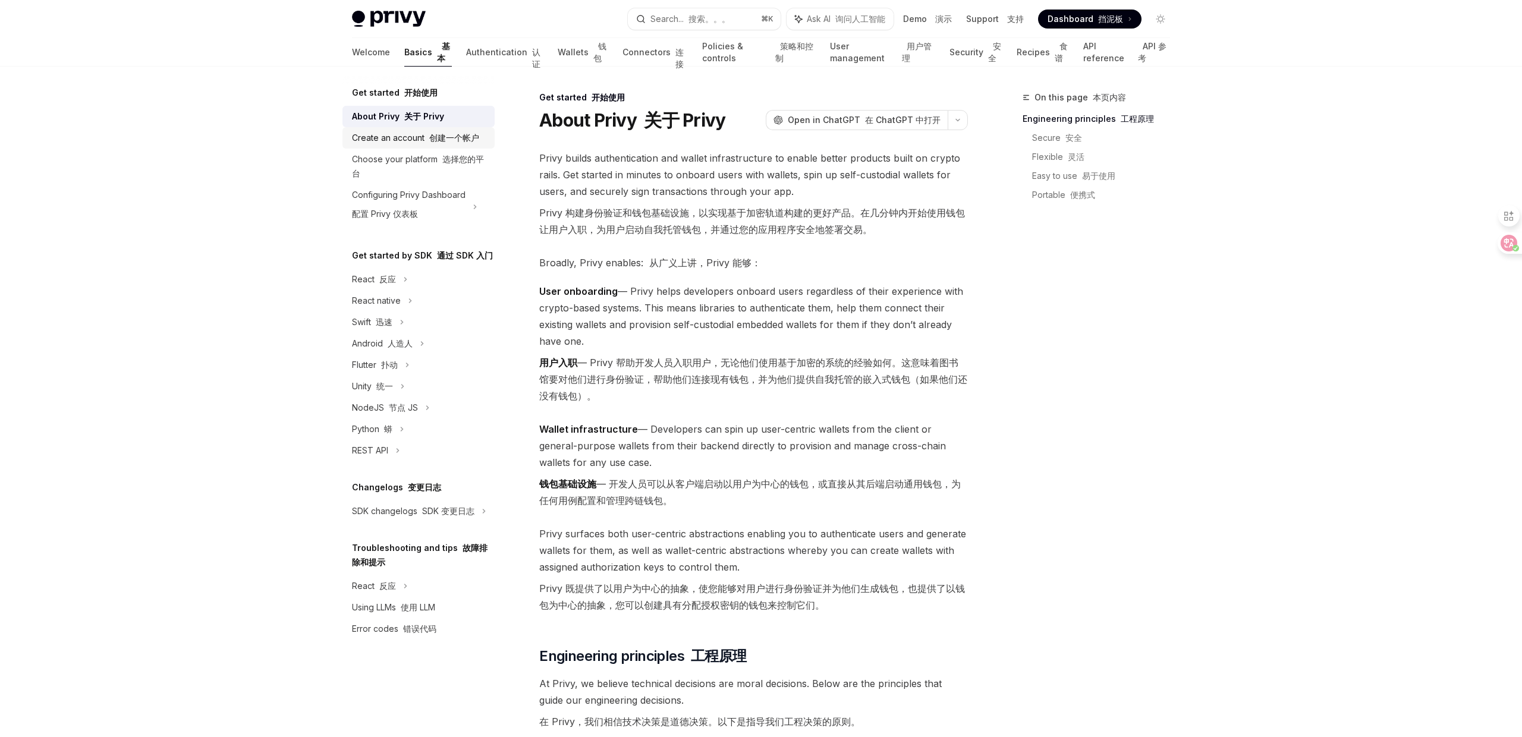
scroll to position [40, 0]
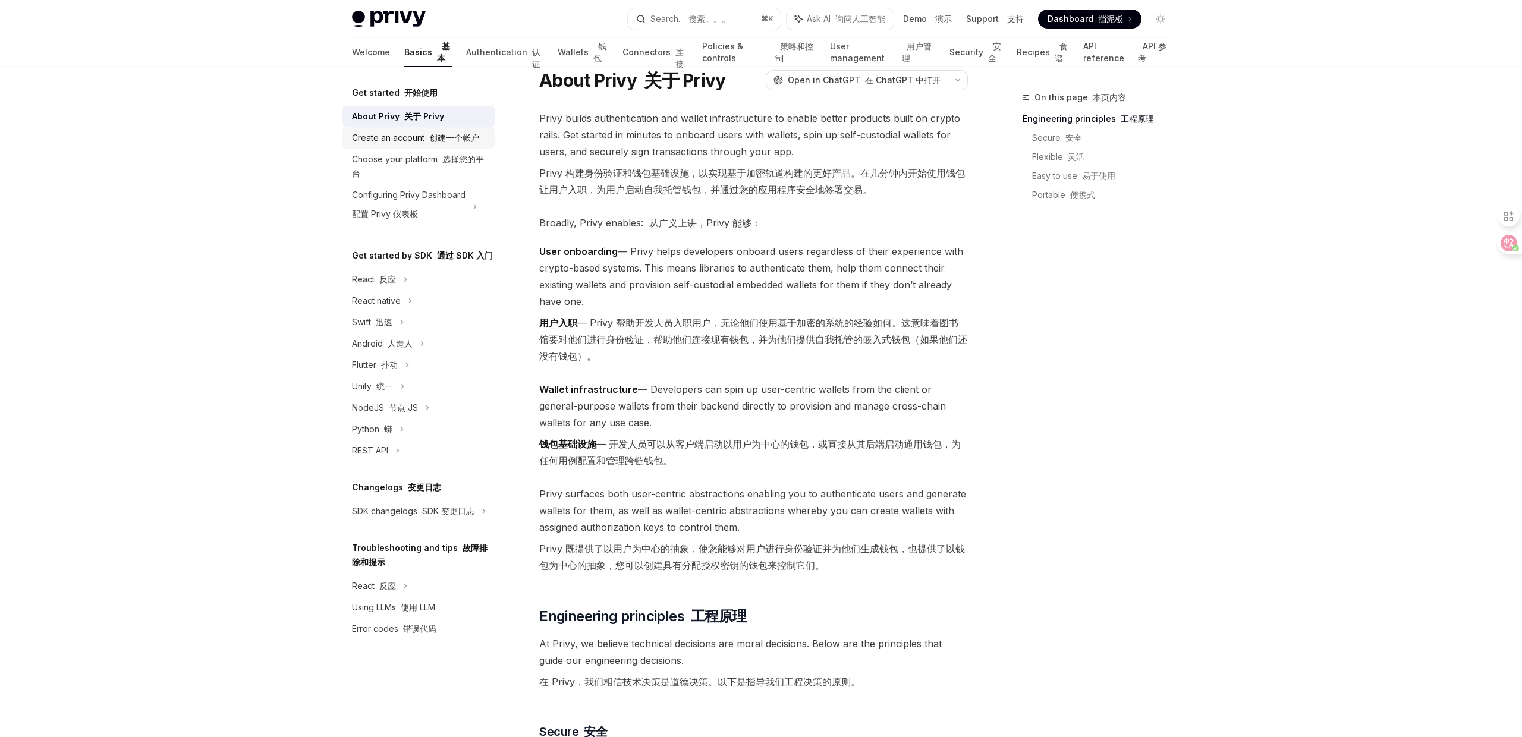
click at [449, 143] on div "Create an account 创建一个帐户" at bounding box center [415, 138] width 127 height 14
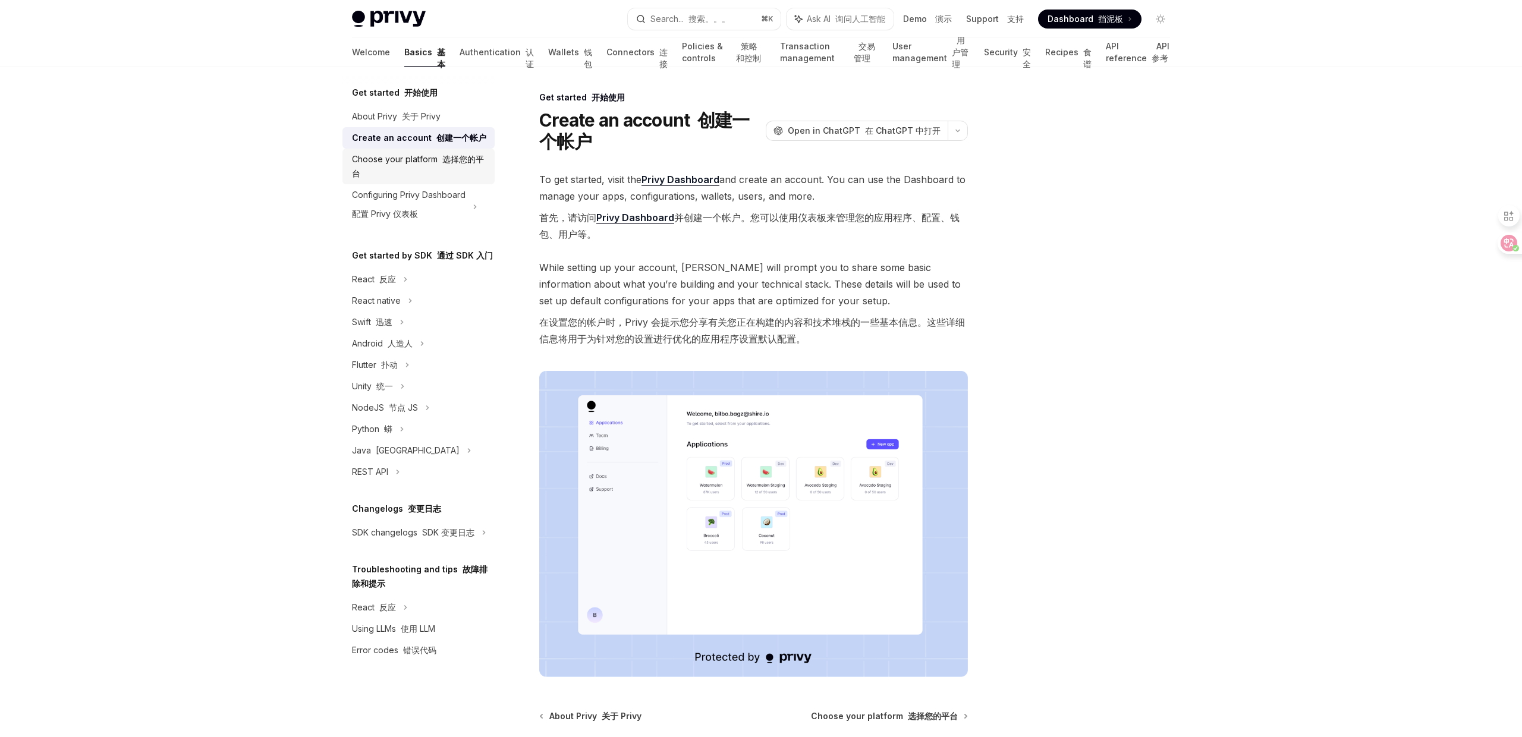
click at [444, 153] on div "Choose your platform 选择您的平台" at bounding box center [420, 166] width 136 height 29
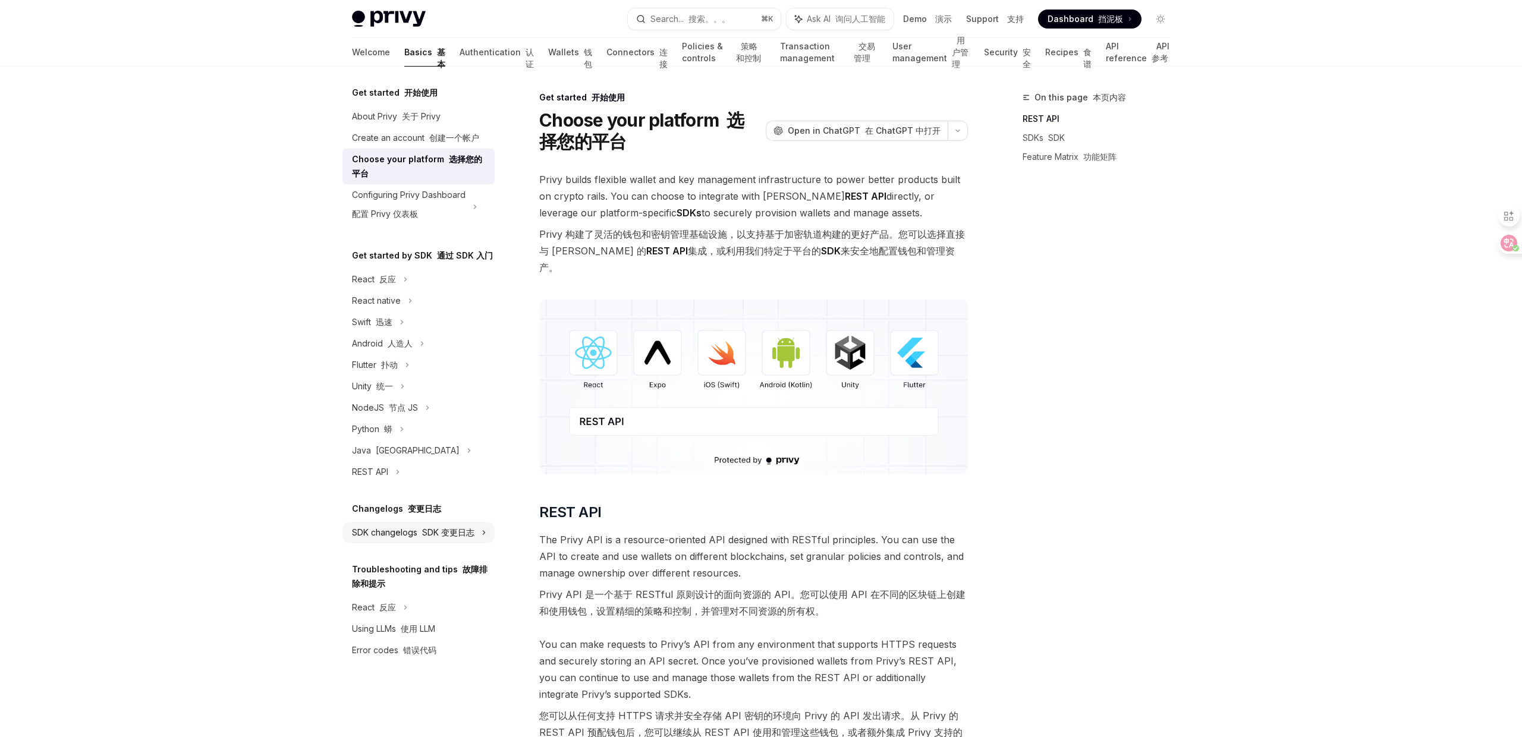
click at [396, 284] on font "SDK 变更日志" at bounding box center [387, 279] width 17 height 10
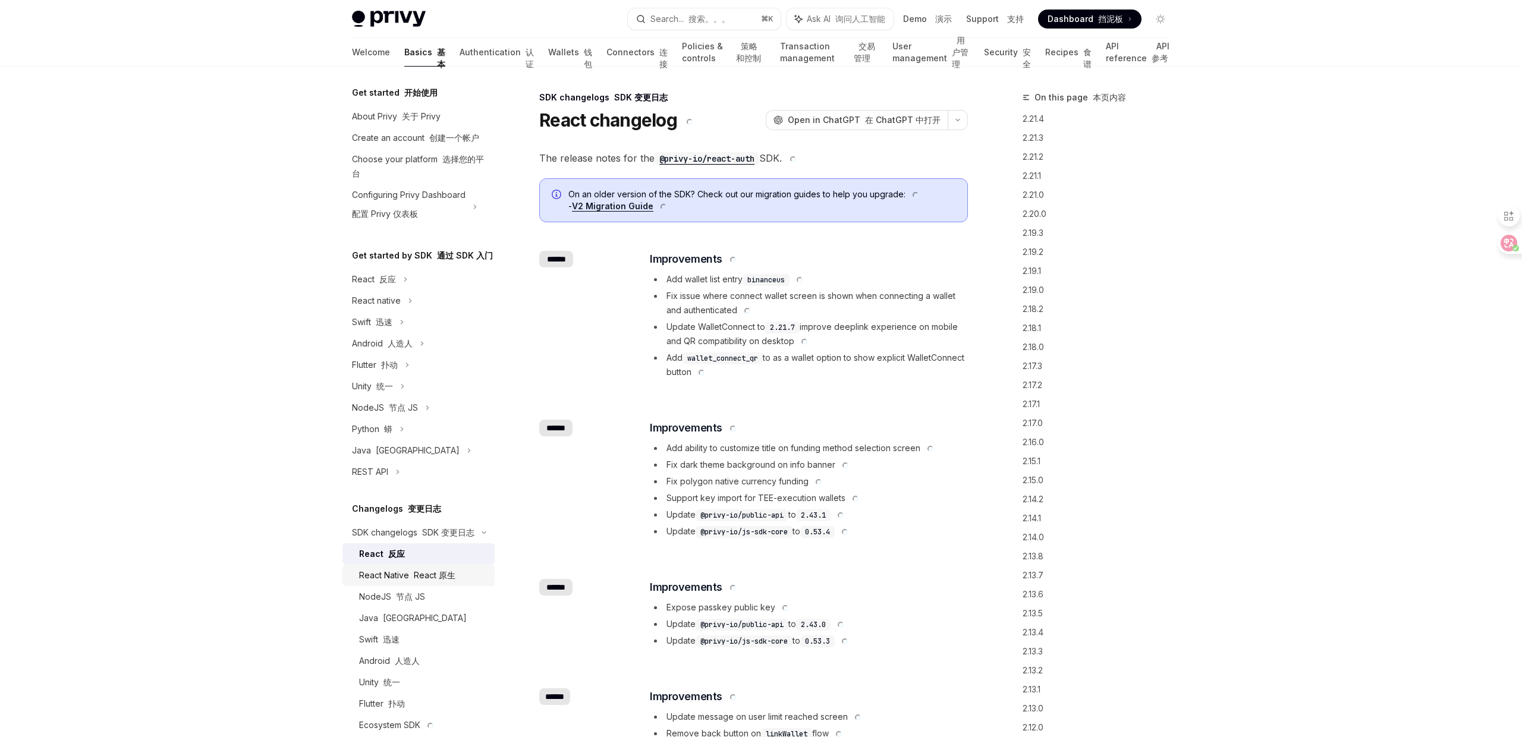
click at [430, 567] on link "React Native React 原生" at bounding box center [418, 575] width 152 height 21
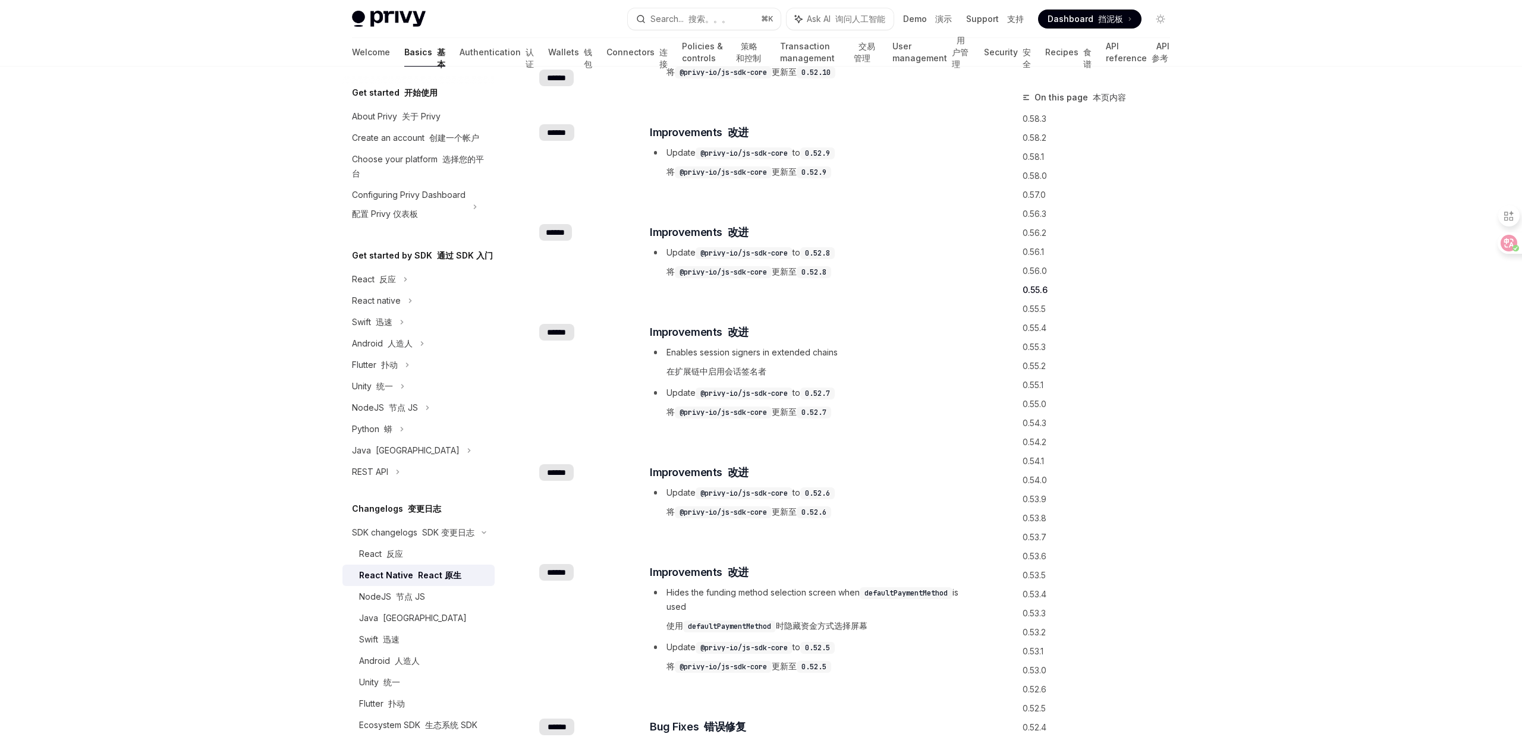
scroll to position [963, 0]
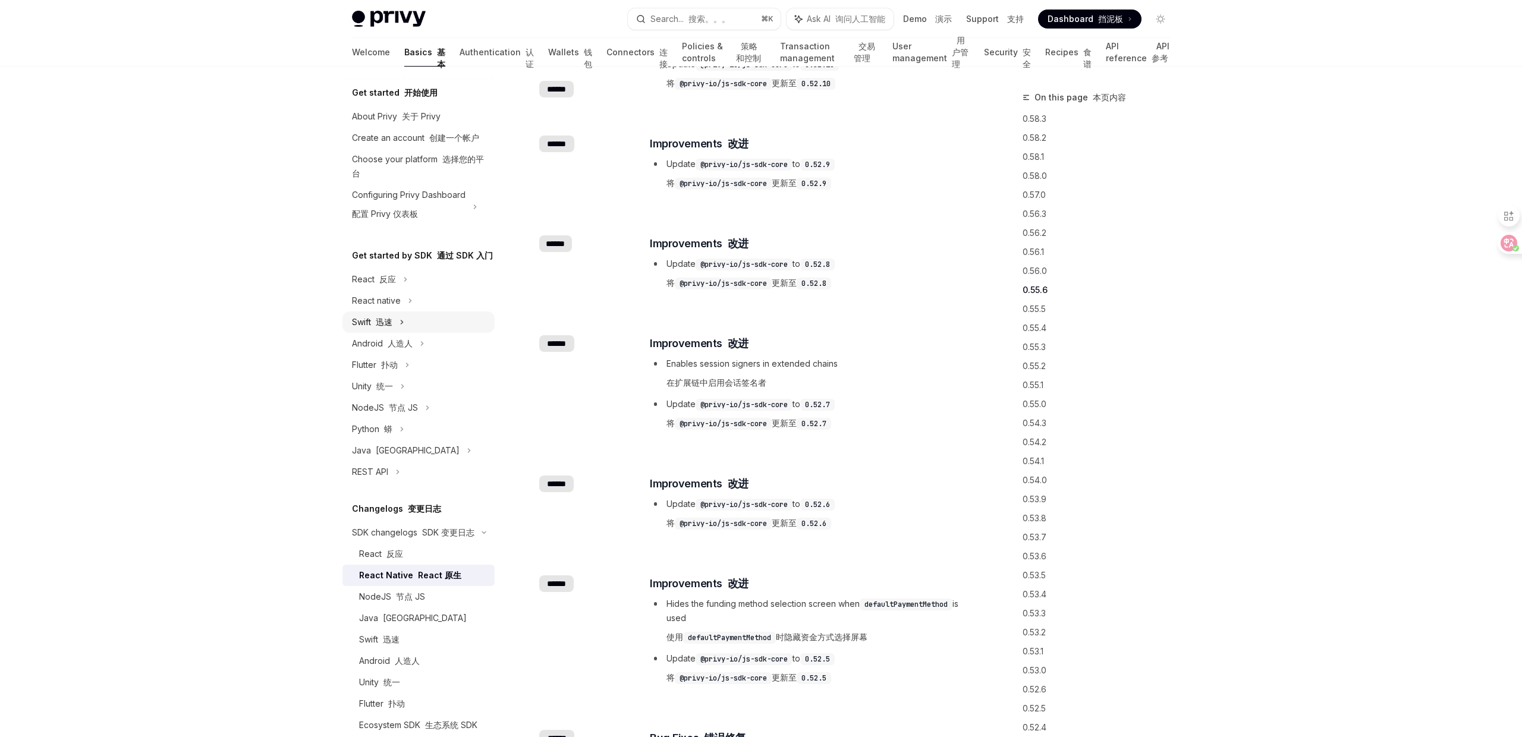
click at [379, 311] on div "Swift 迅速" at bounding box center [418, 321] width 152 height 21
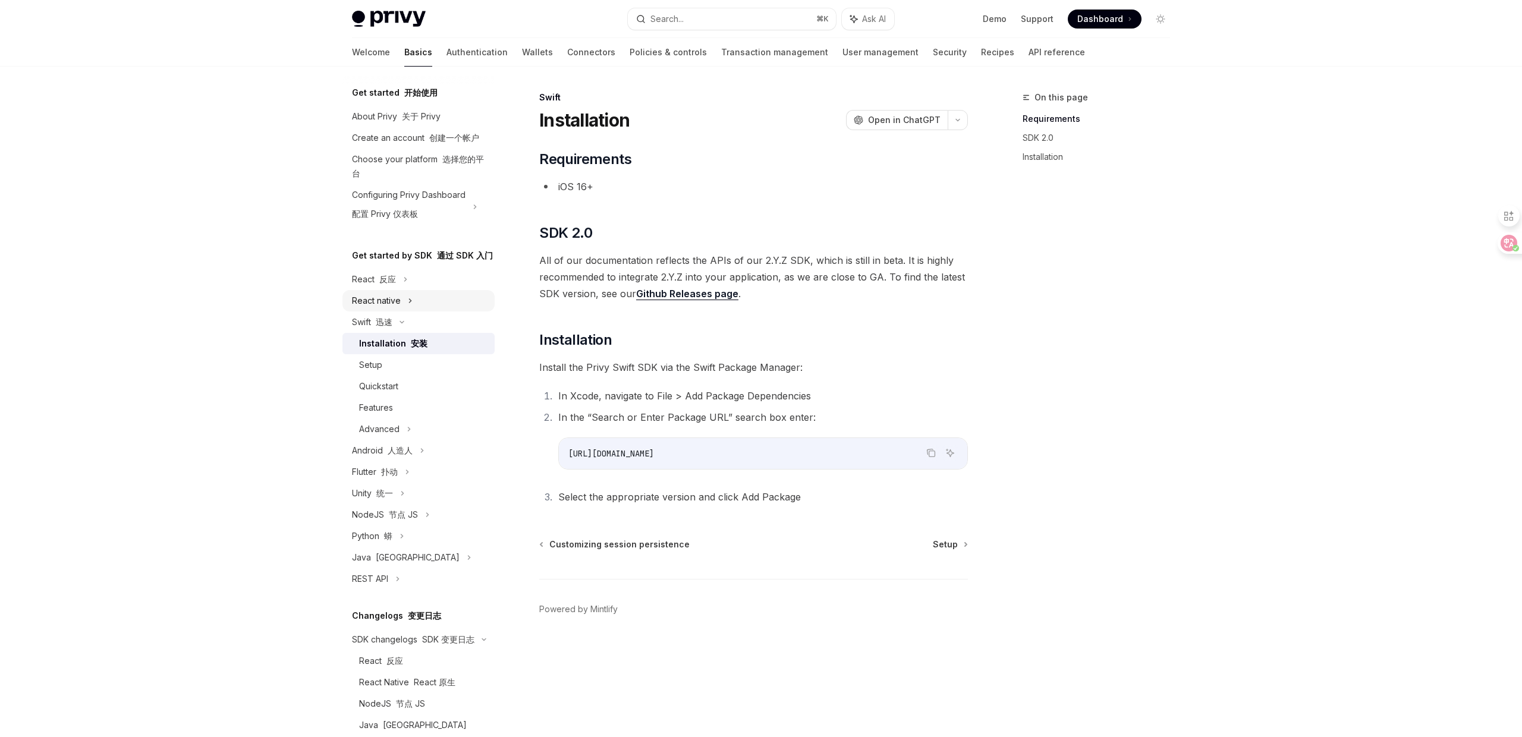
click at [378, 300] on div "React native" at bounding box center [376, 301] width 49 height 14
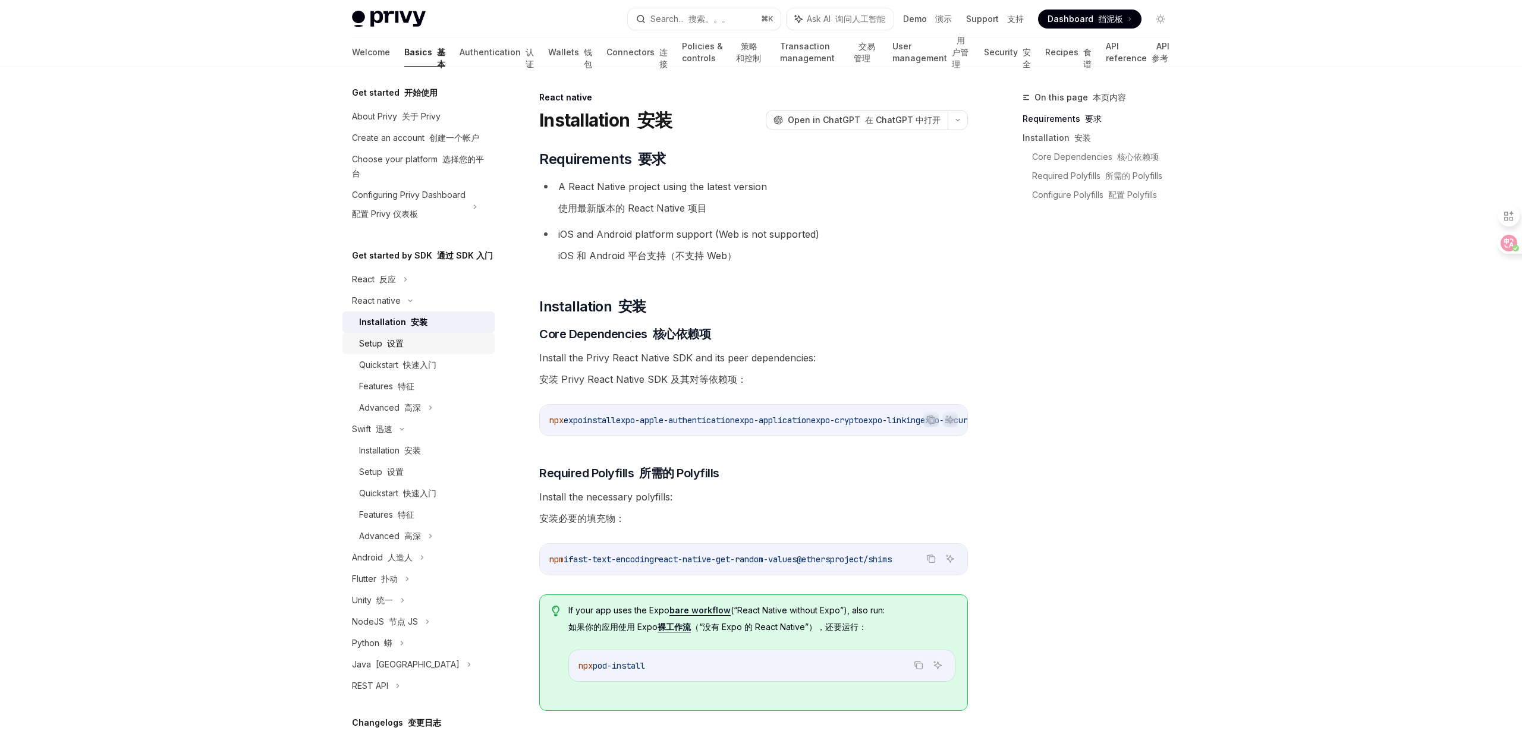
click at [393, 344] on font "设置" at bounding box center [395, 343] width 17 height 10
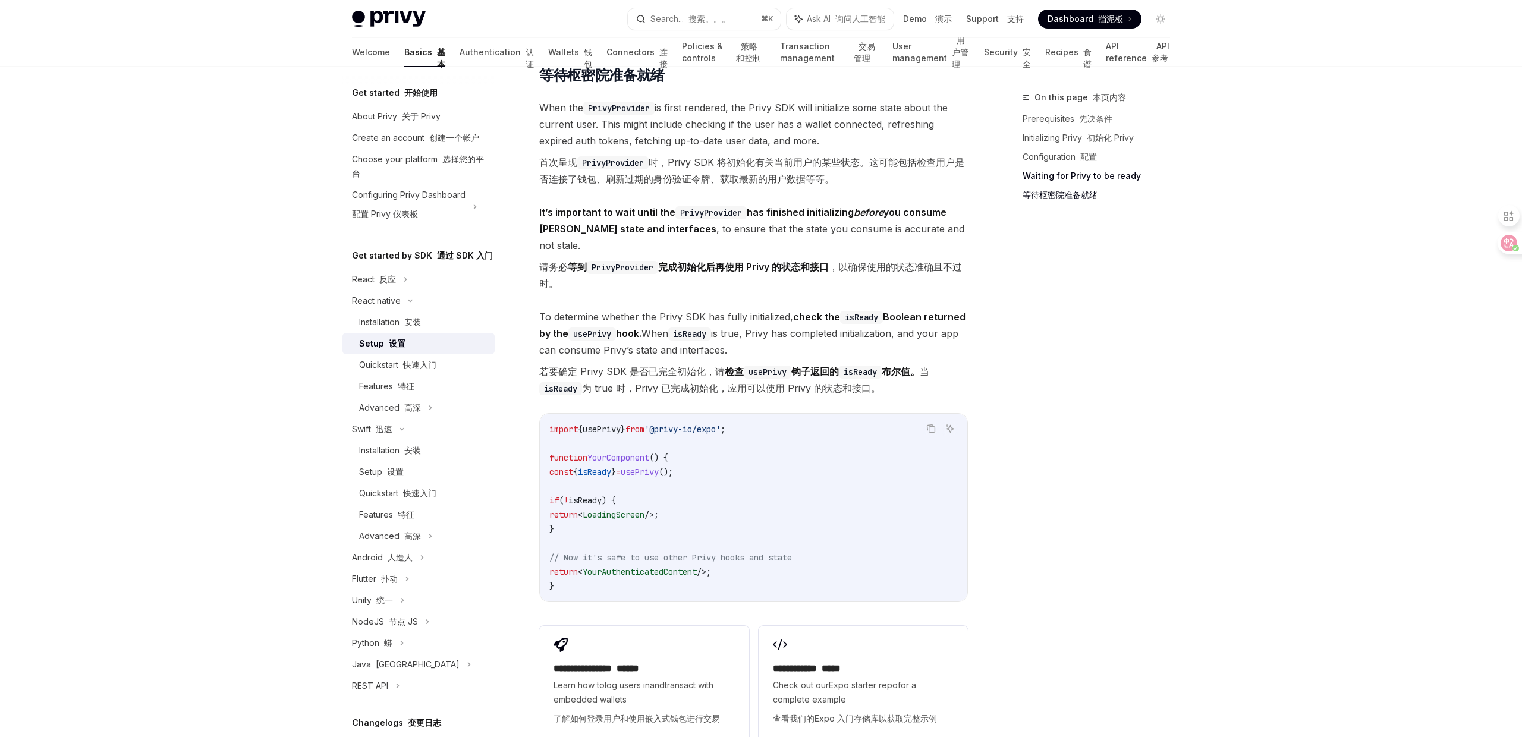
scroll to position [1365, 0]
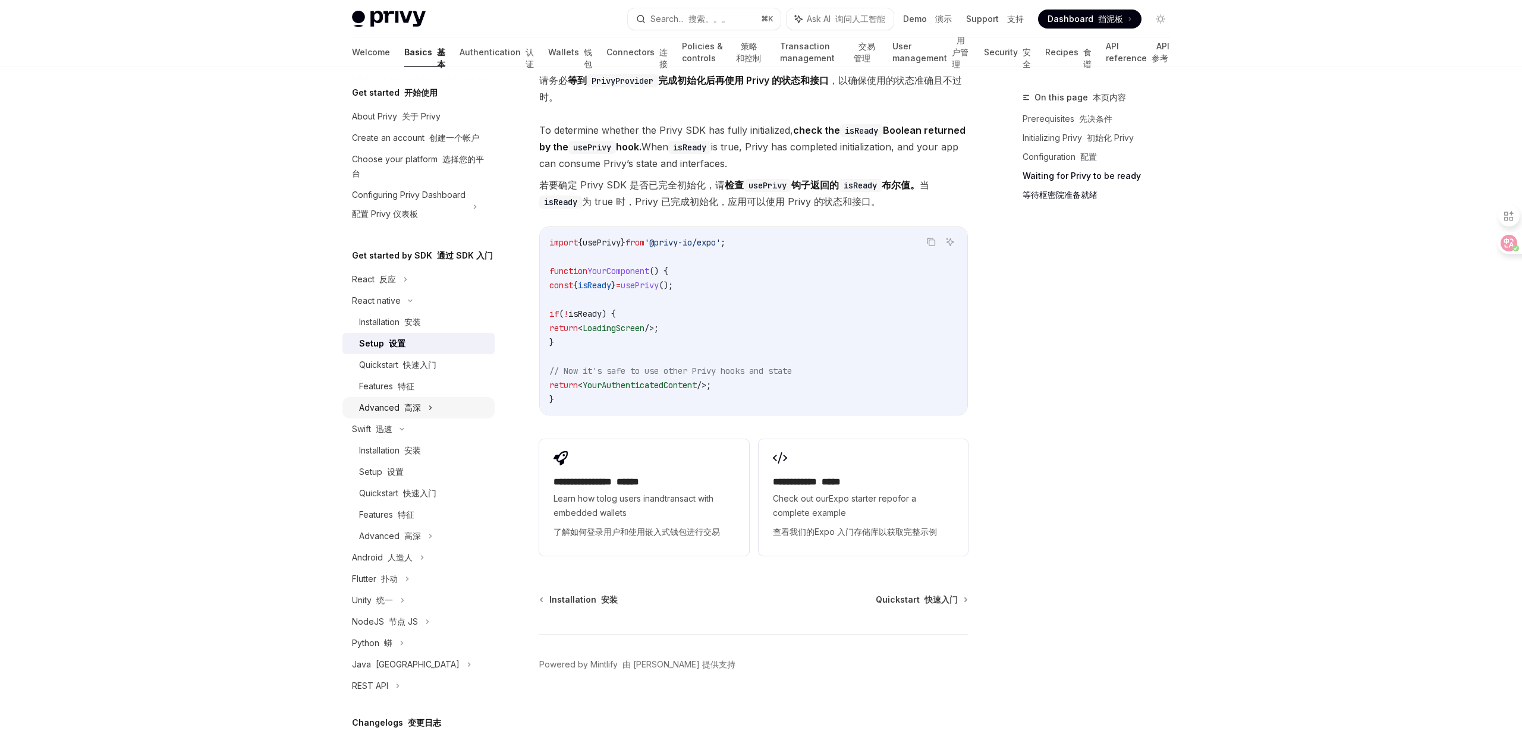
click at [396, 412] on div "Advanced 高深" at bounding box center [390, 408] width 62 height 14
type textarea "*"
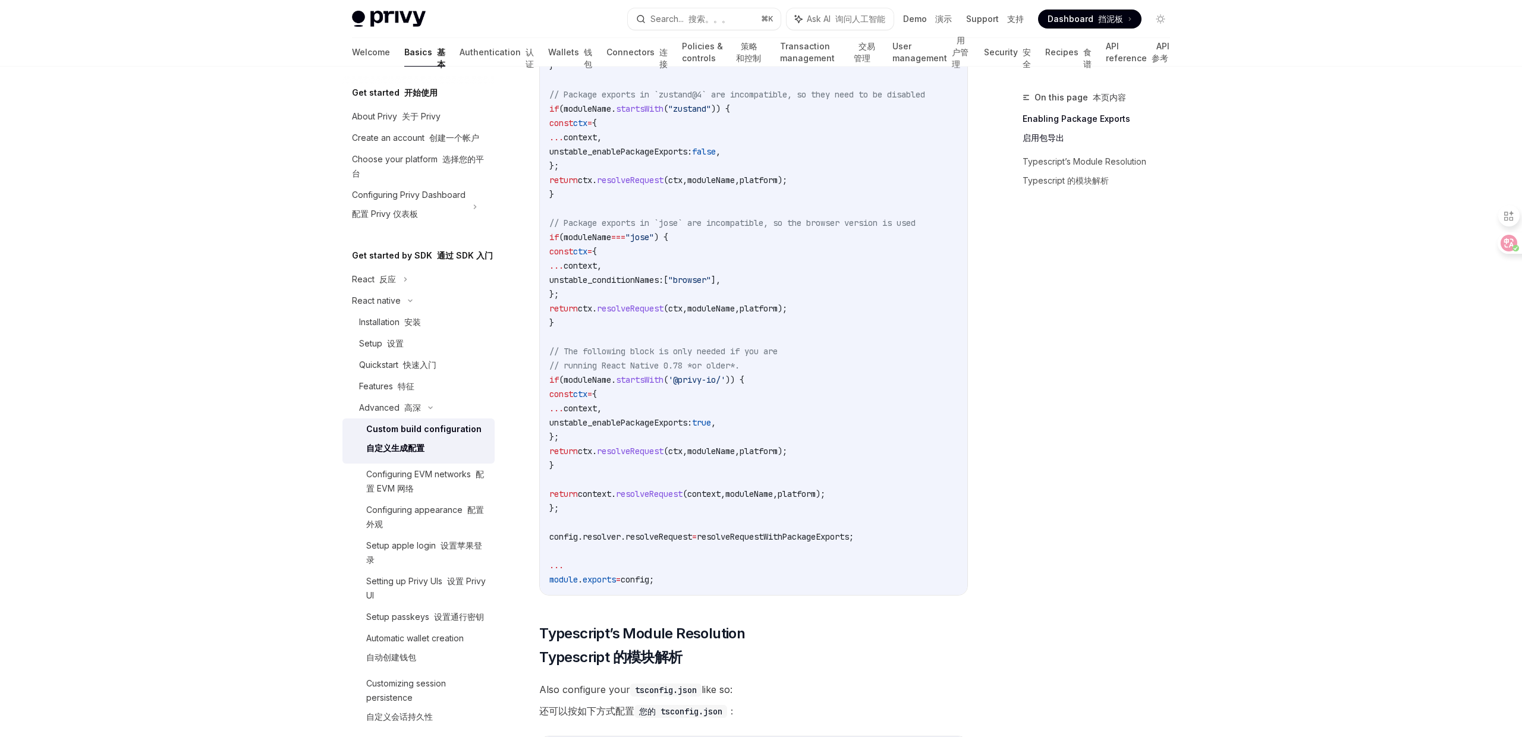
scroll to position [1032, 0]
